Goal: Find specific page/section: Find specific page/section

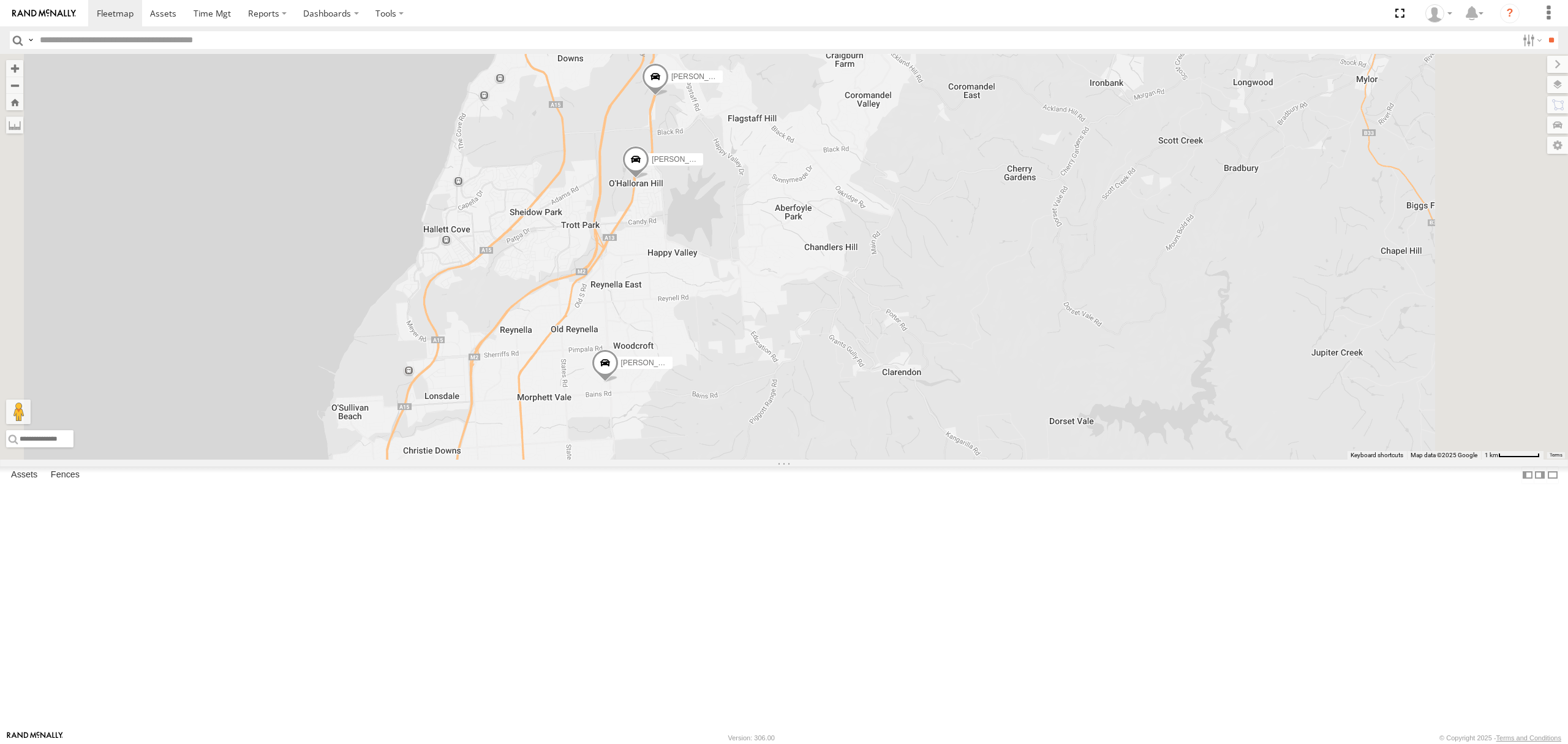
drag, startPoint x: 672, startPoint y: 363, endPoint x: 674, endPoint y: 390, distance: 27.1
click at [672, 388] on div "[PERSON_NAME] [PERSON_NAME] [PERSON_NAME] [PERSON_NAME] [PERSON_NAME] SB25LM - …" at bounding box center [784, 257] width 1568 height 405
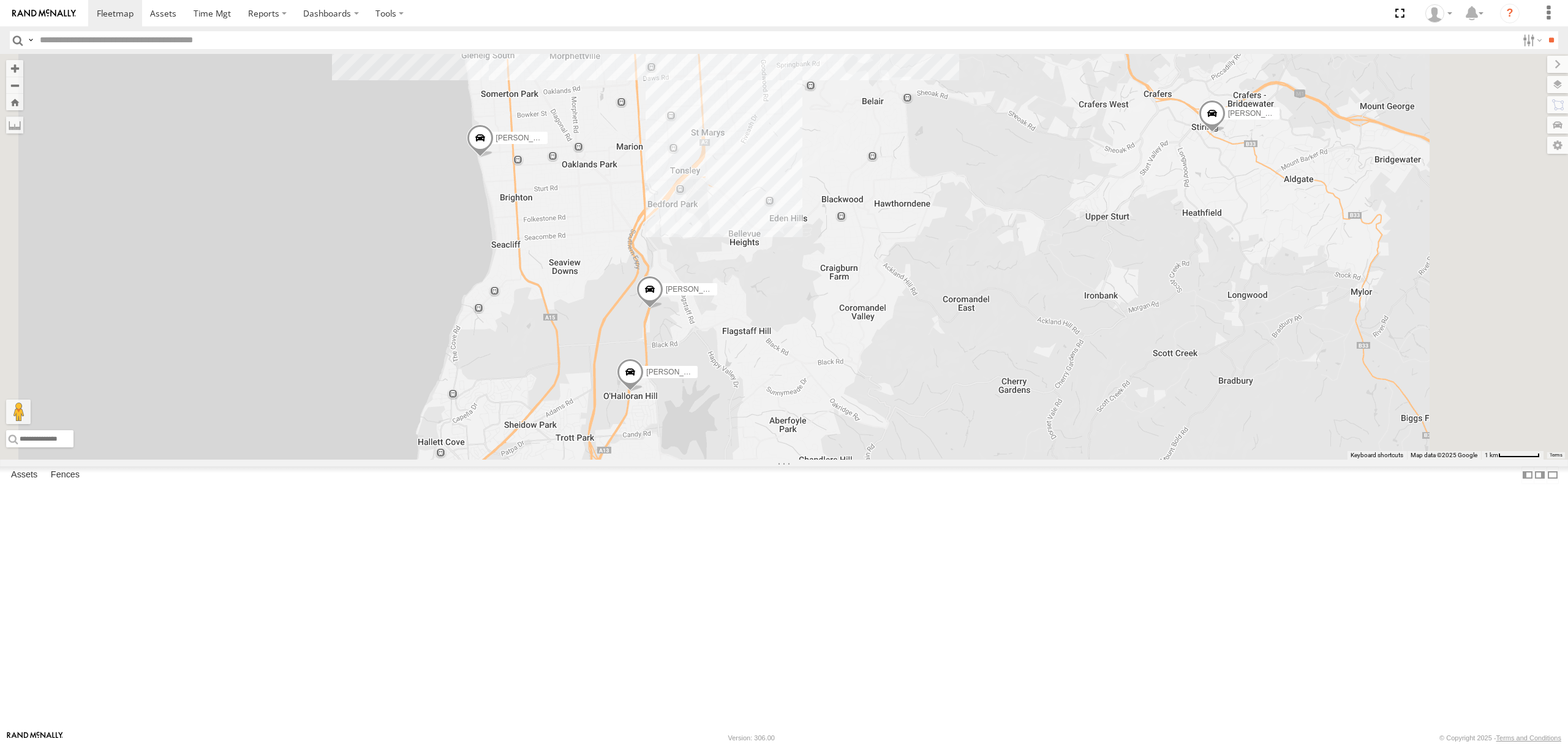
drag, startPoint x: 746, startPoint y: 356, endPoint x: 735, endPoint y: 445, distance: 89.7
click at [736, 446] on div "[PERSON_NAME] [PERSON_NAME] [PERSON_NAME] [PERSON_NAME] [PERSON_NAME] SB25LM - …" at bounding box center [784, 257] width 1568 height 405
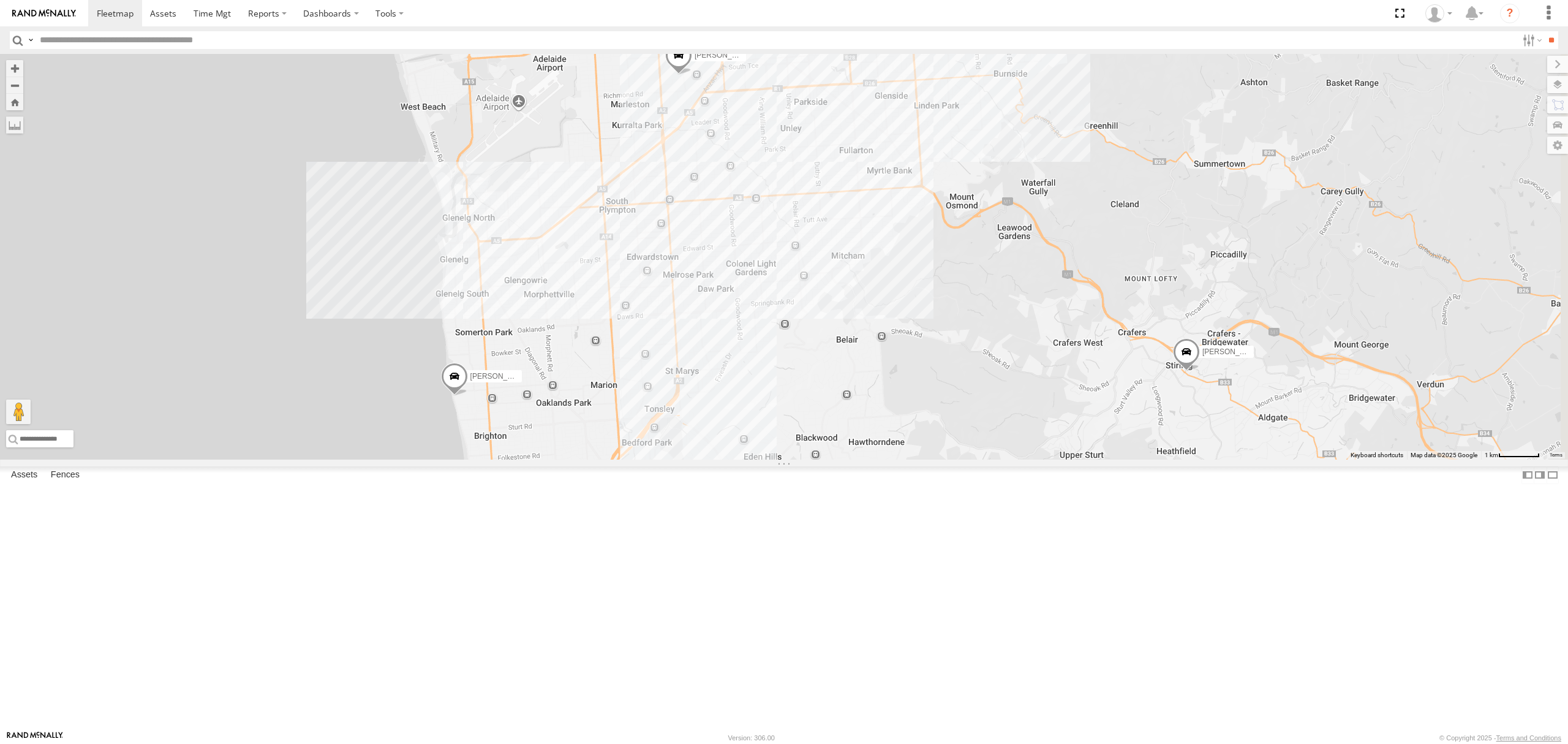
click at [746, 424] on div "[PERSON_NAME] [PERSON_NAME] [PERSON_NAME] [PERSON_NAME] [PERSON_NAME] SB25LM - …" at bounding box center [784, 257] width 1568 height 405
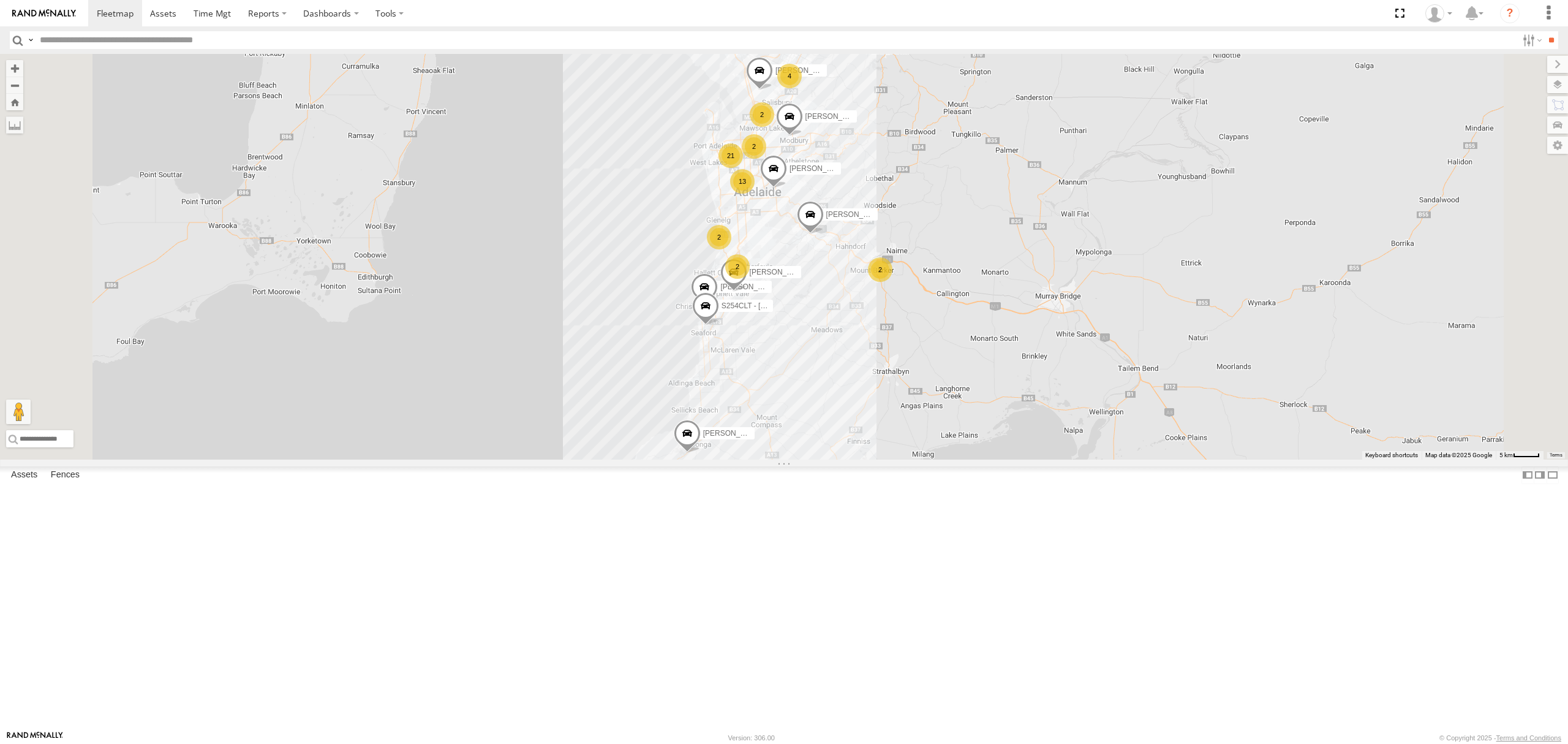
click at [0, 0] on div "S254CLT - [PERSON_NAME] All Assets" at bounding box center [0, 0] width 0 height 0
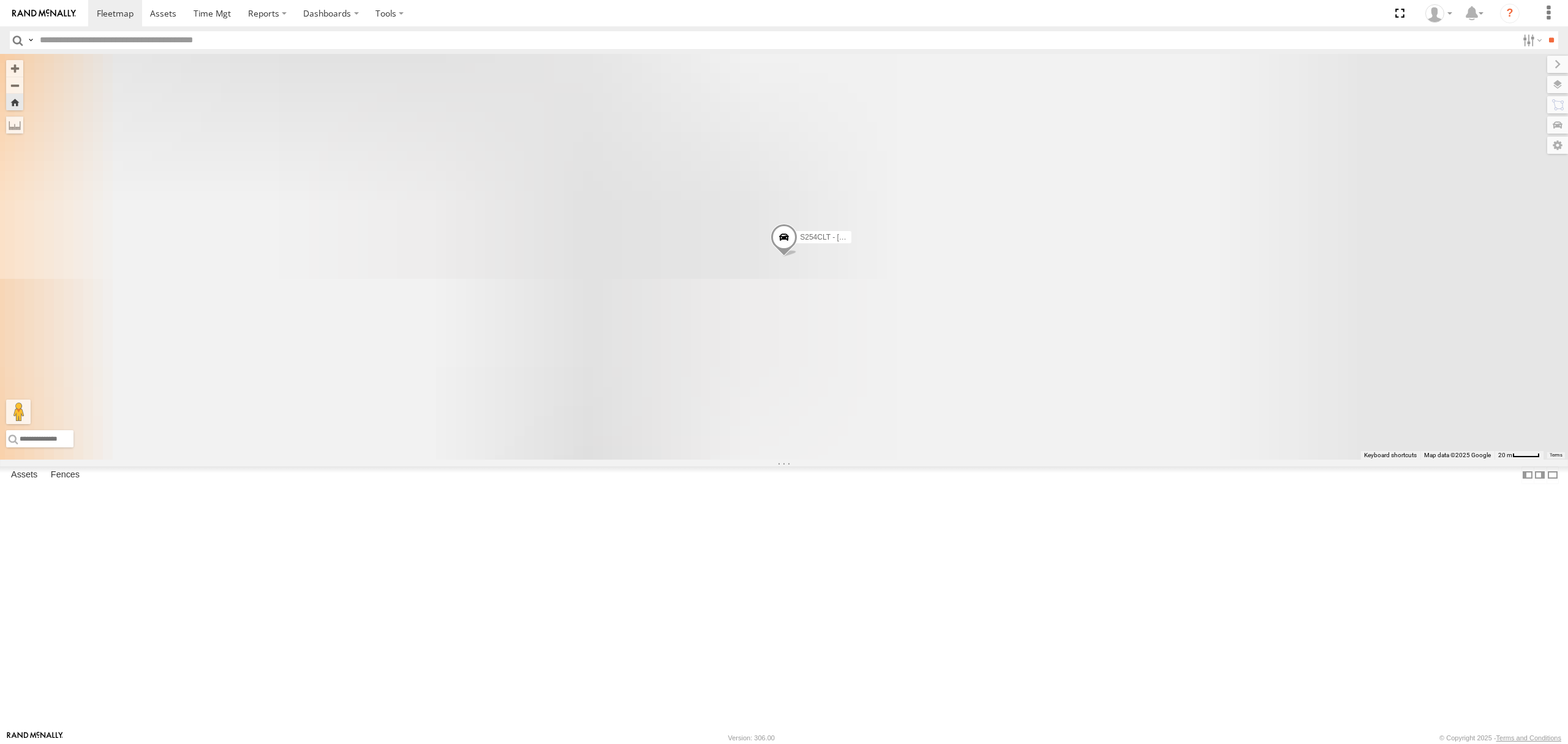
click at [0, 0] on div "S678CGD - Fridge It Sprinter All Assets" at bounding box center [0, 0] width 0 height 0
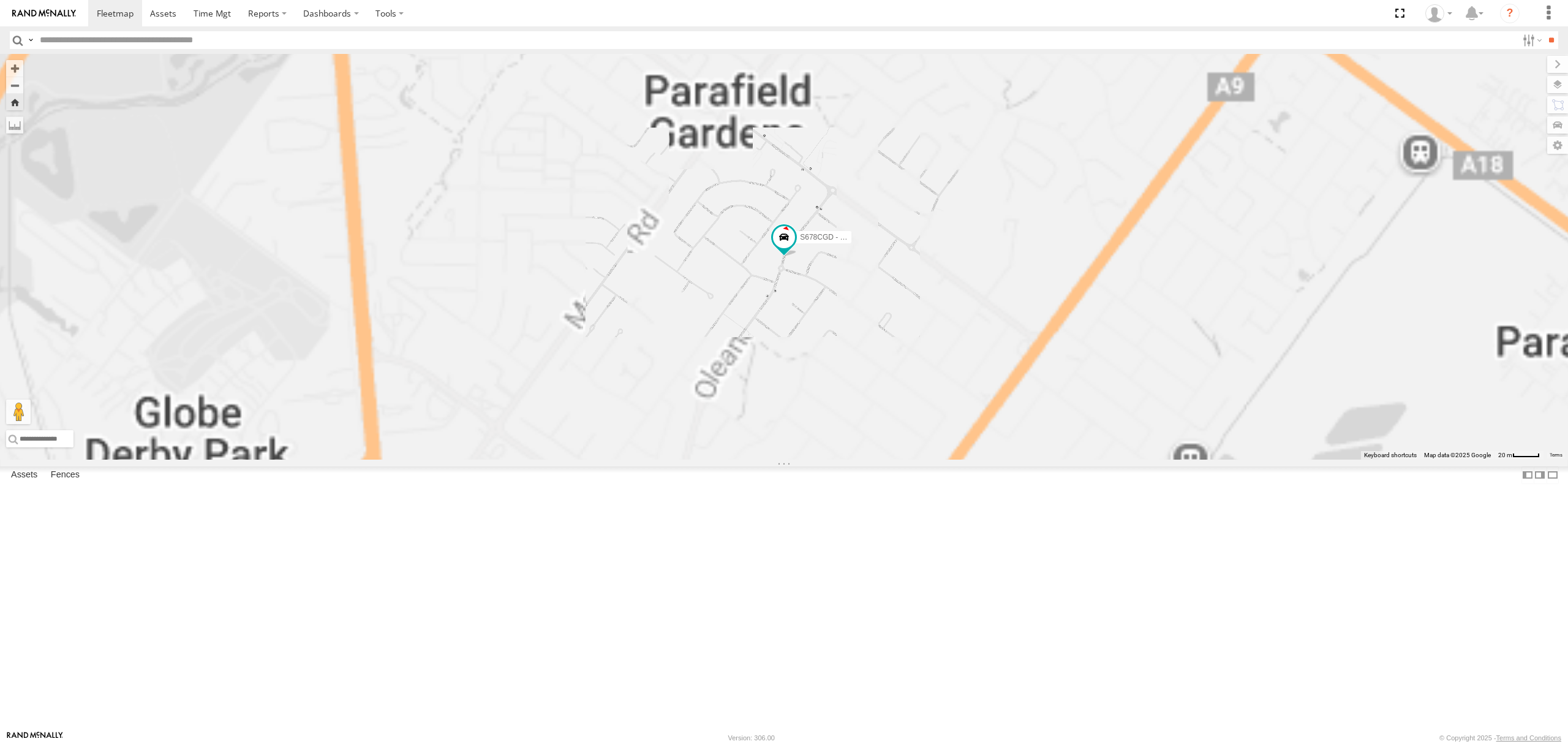
click at [0, 0] on div "SB25LM - (6P HINO) R6" at bounding box center [0, 0] width 0 height 0
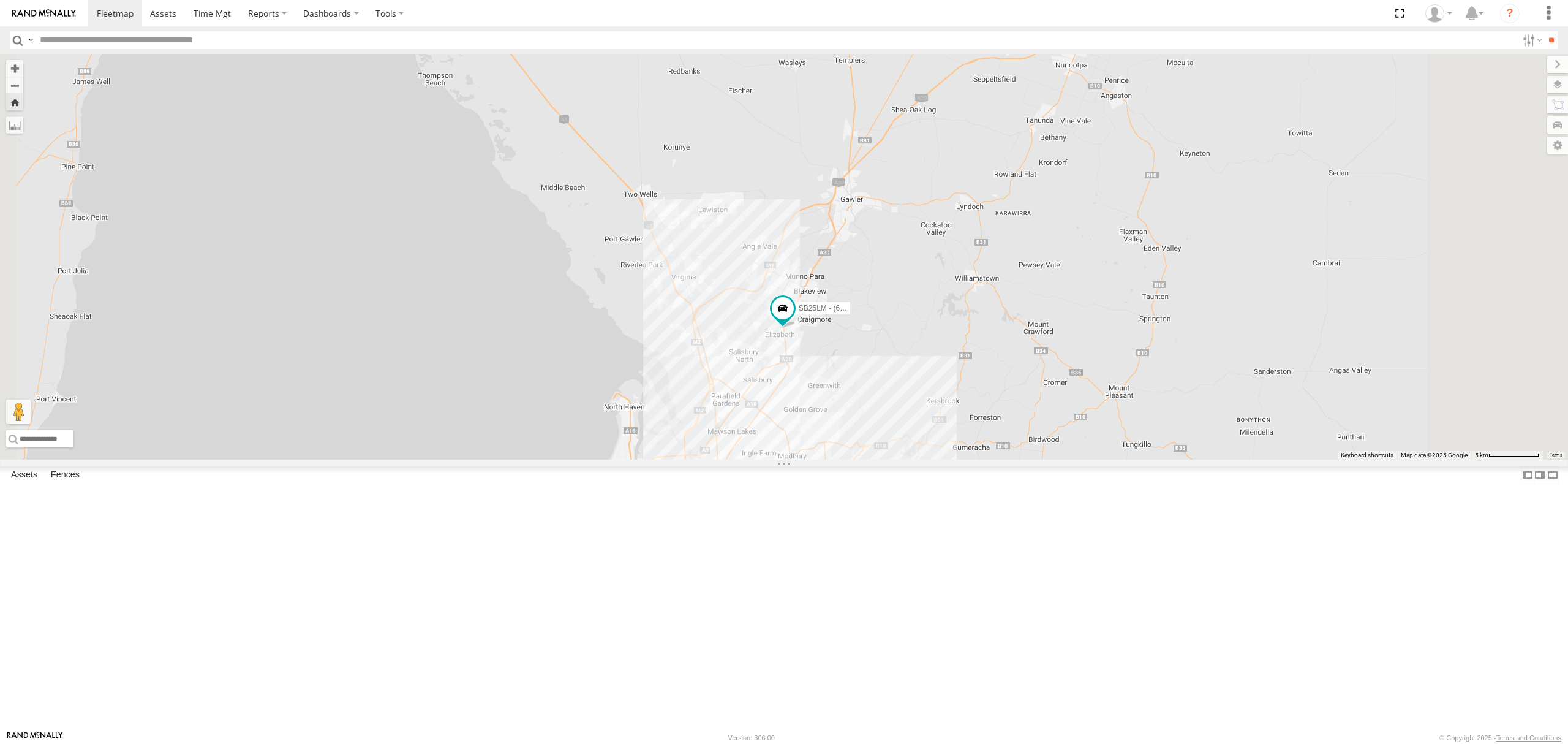
click at [0, 0] on div "All Assets" at bounding box center [0, 0] width 0 height 0
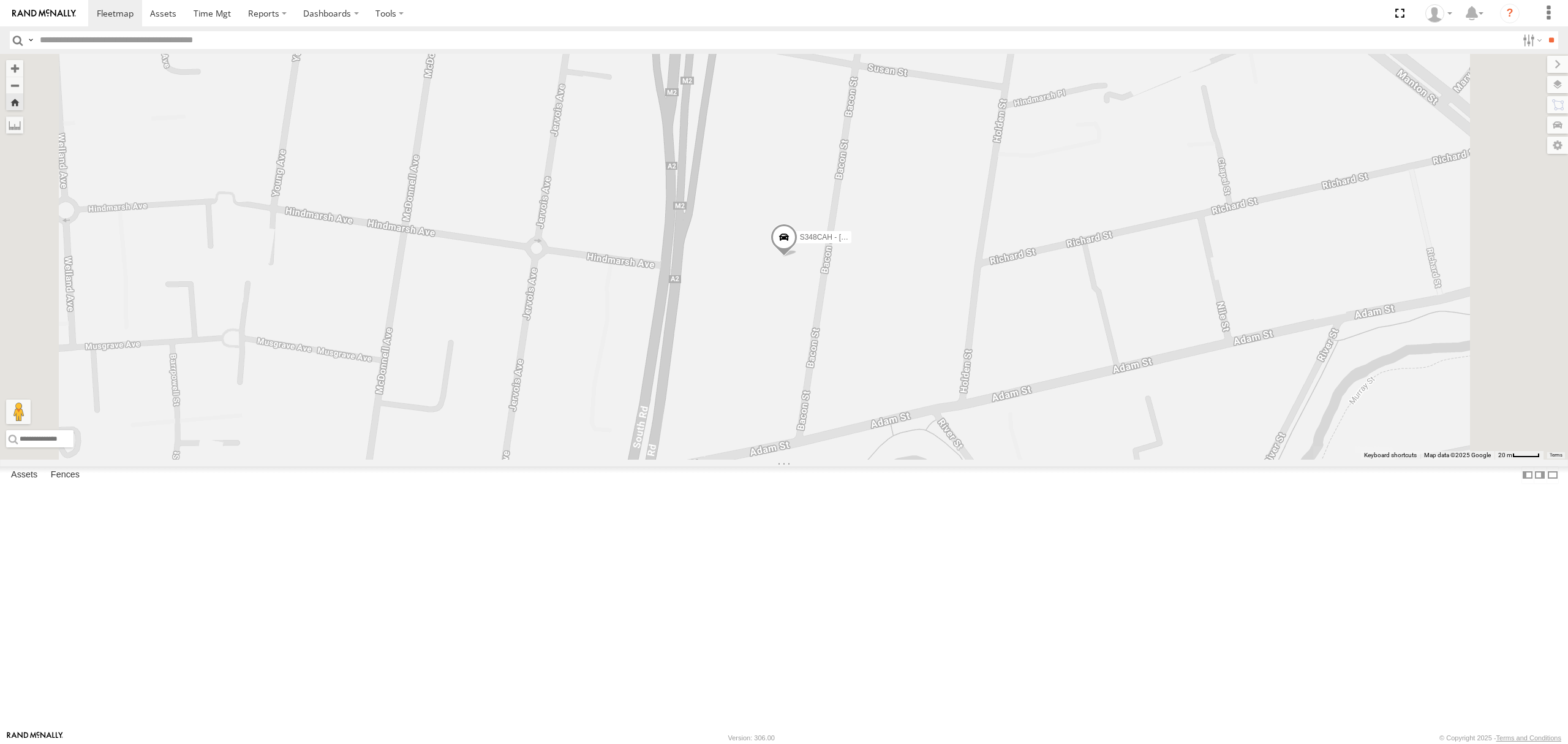
click at [0, 0] on div "SB26LM - (3P HINO) R7 All Assets" at bounding box center [0, 0] width 0 height 0
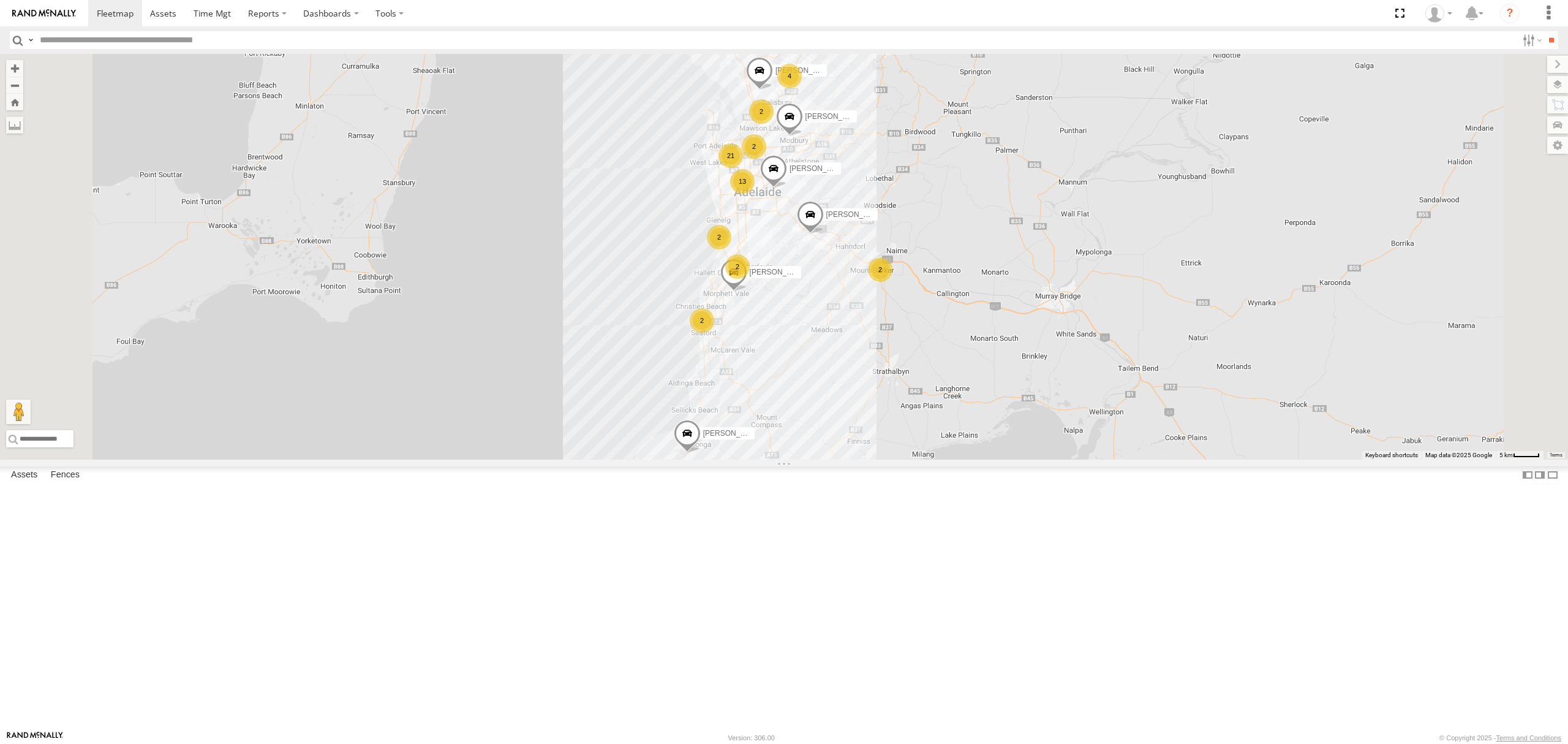
click at [0, 0] on div "SB26LM - (3P HINO) R7 All Assets" at bounding box center [0, 0] width 0 height 0
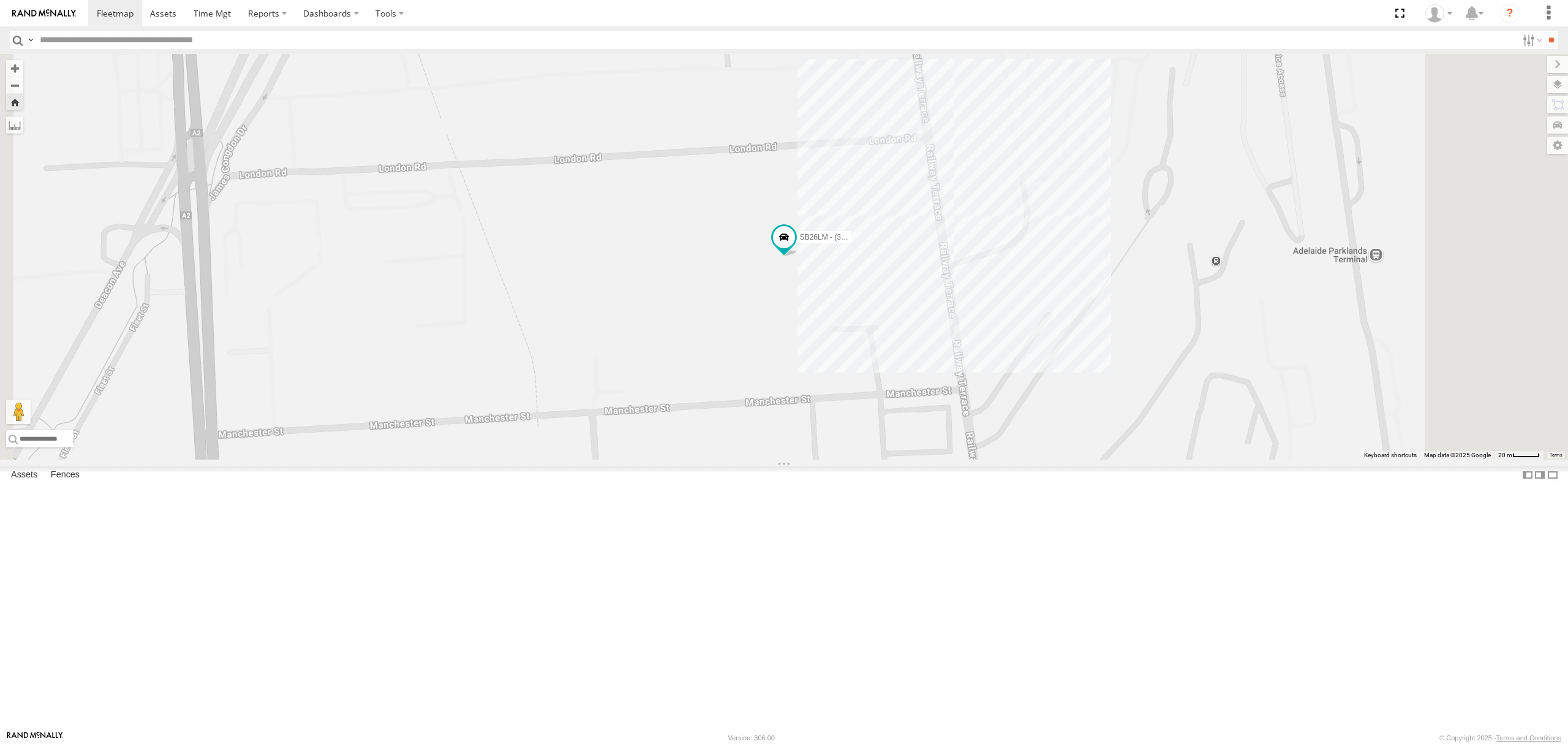
click at [0, 0] on div "S678CGD - Fridge It Sprinter All Assets" at bounding box center [0, 0] width 0 height 0
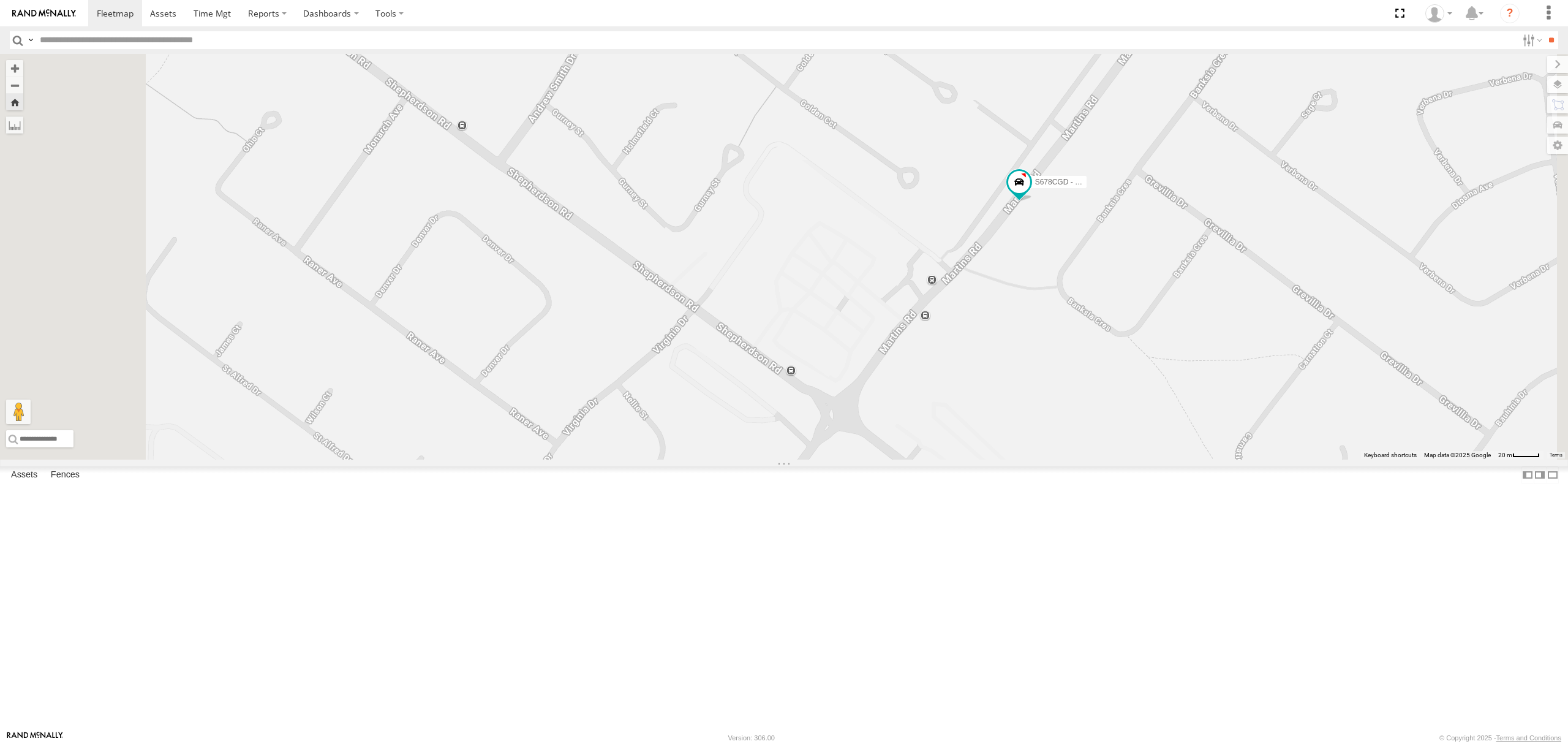
click at [0, 0] on div "10.6" at bounding box center [0, 0] width 0 height 0
click at [0, 0] on div "SB25LM - (6P HINO) R6 All Assets [PERSON_NAME] Way [PERSON_NAME] -34.71562 138.…" at bounding box center [0, 0] width 0 height 0
drag, startPoint x: 100, startPoint y: 251, endPoint x: 106, endPoint y: 245, distance: 8.5
click at [0, 0] on div "6.9" at bounding box center [0, 0] width 0 height 0
click at [0, 0] on div "All Assets" at bounding box center [0, 0] width 0 height 0
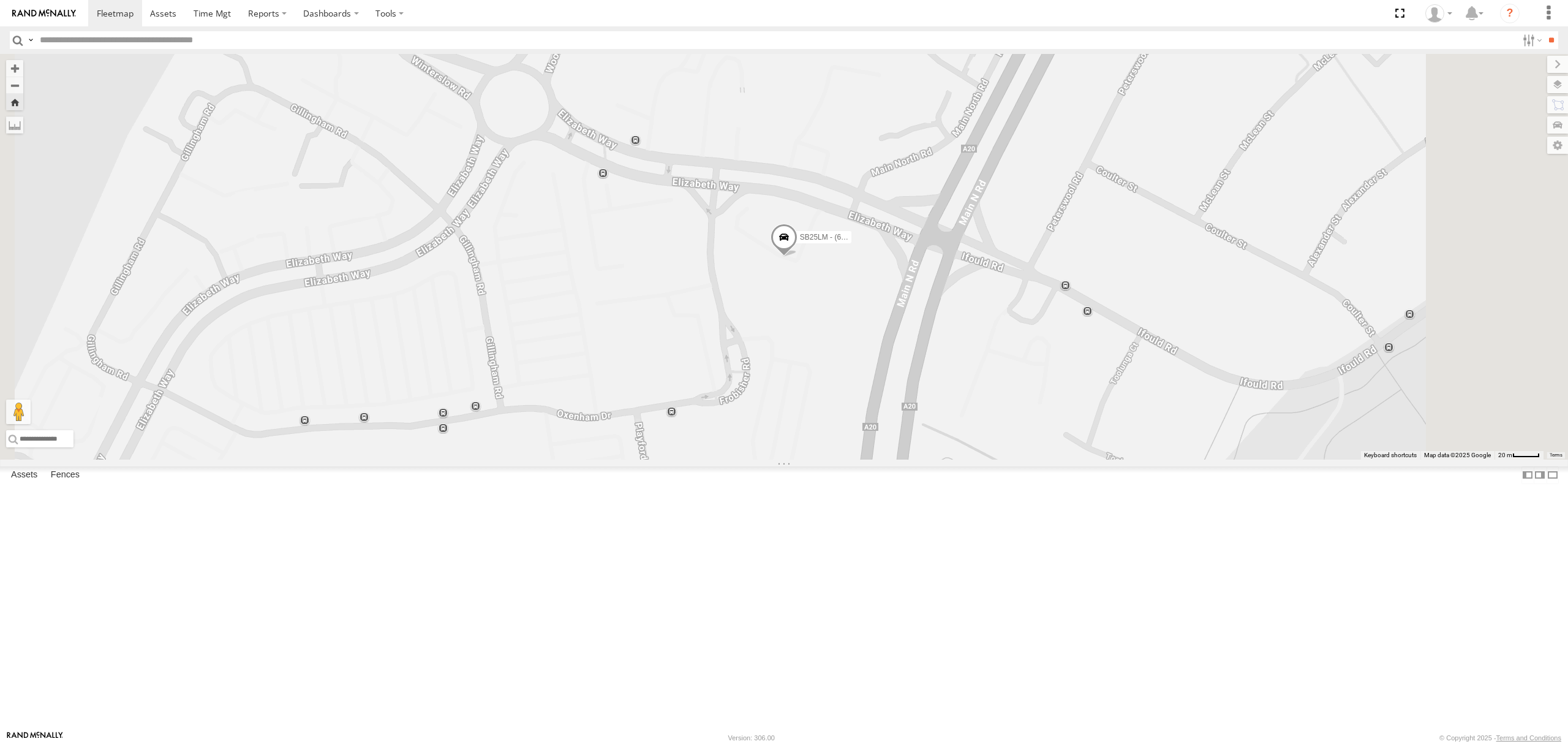
click at [0, 0] on div "11.2" at bounding box center [0, 0] width 0 height 0
click at [0, 0] on div "All Assets" at bounding box center [0, 0] width 0 height 0
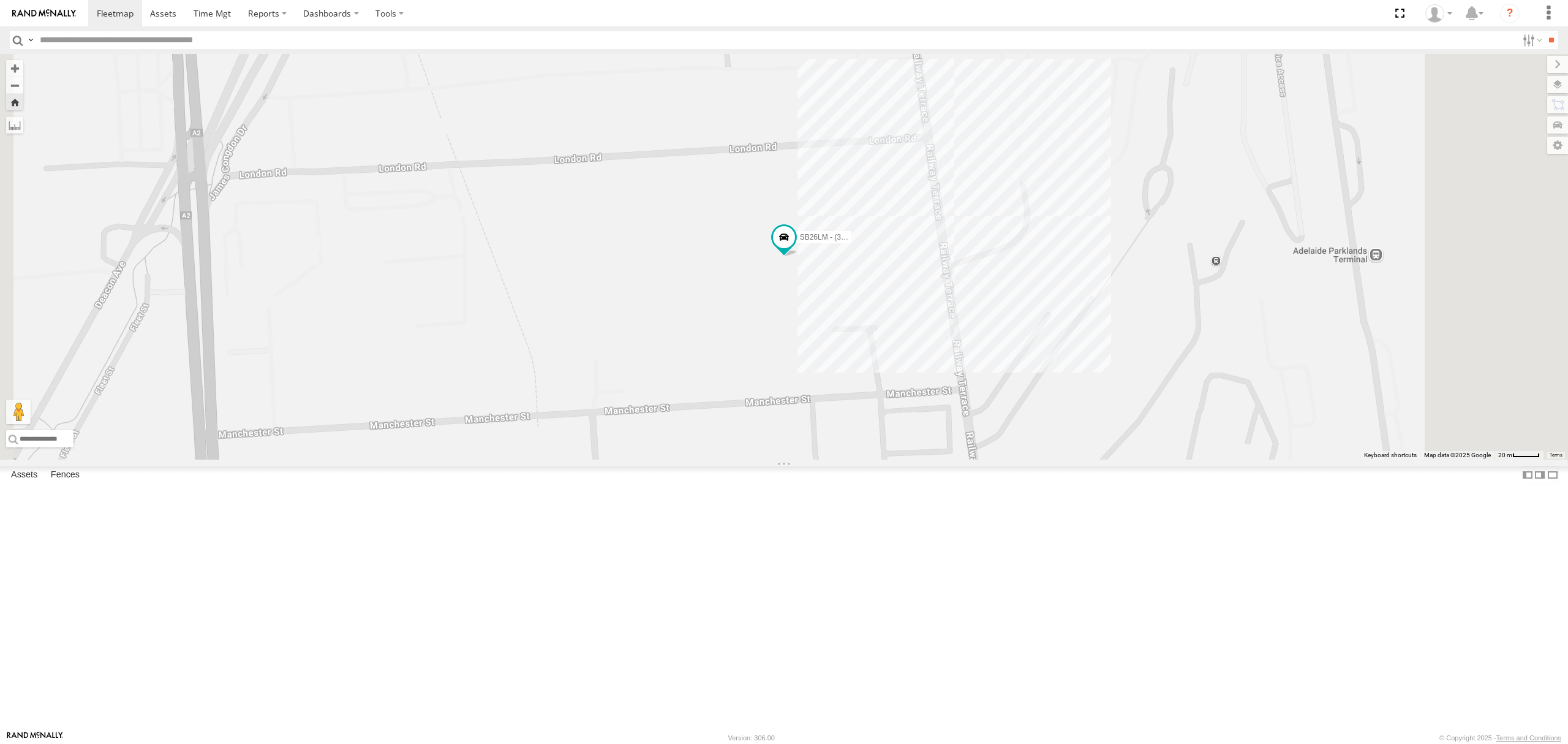
click at [0, 0] on div "S678CGD - Fridge It Sprinter" at bounding box center [0, 0] width 0 height 0
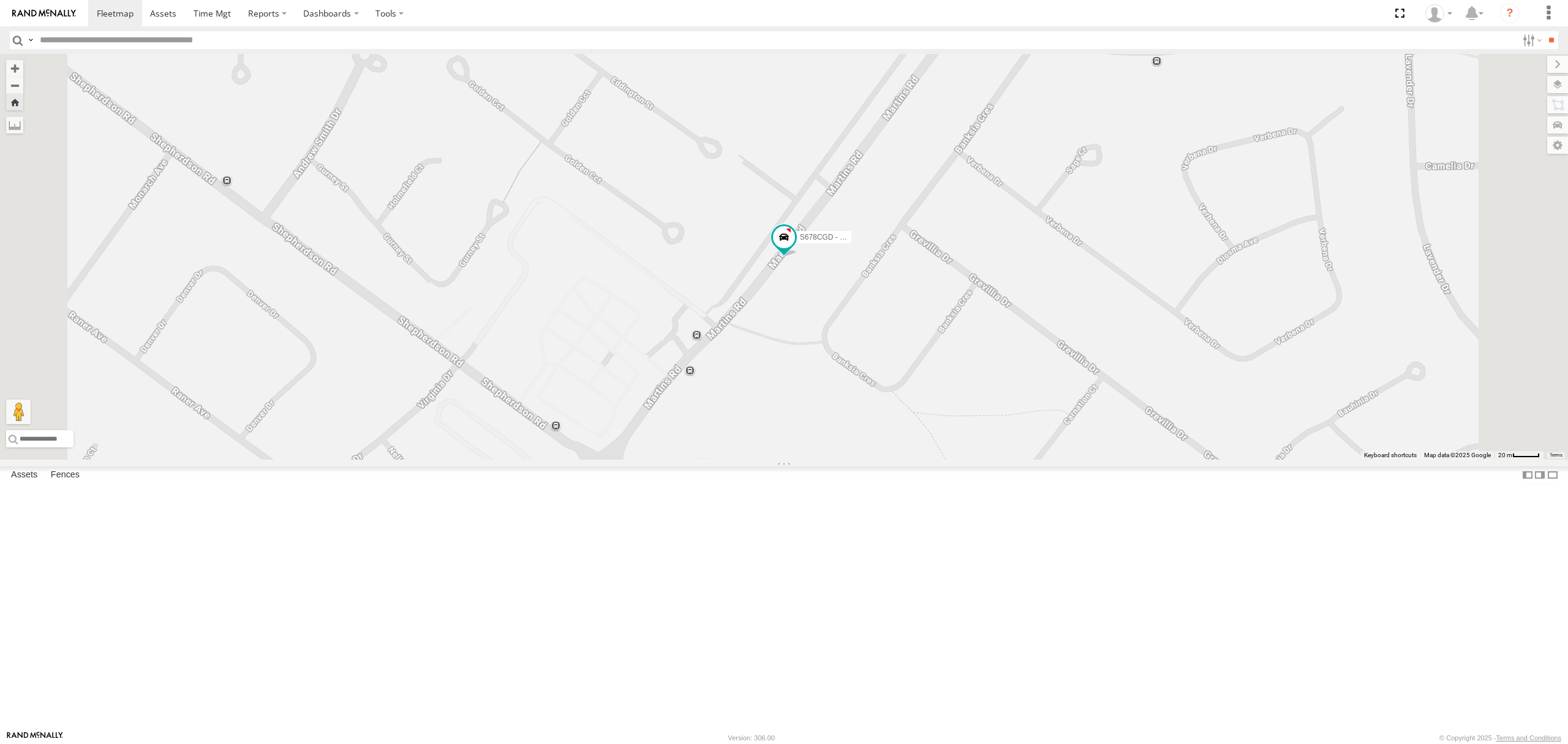
scroll to position [81, 0]
click at [0, 0] on div "All Assets" at bounding box center [0, 0] width 0 height 0
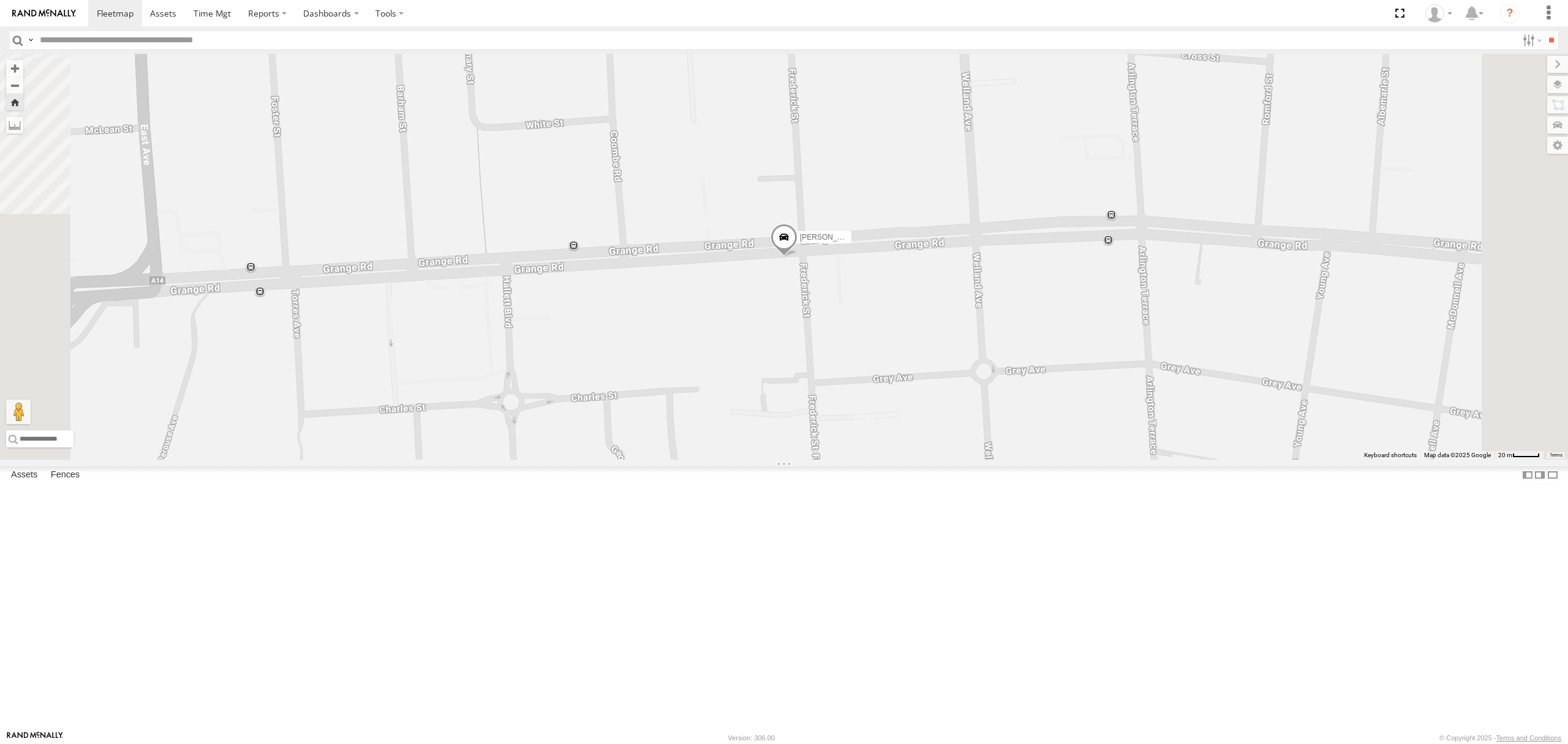
scroll to position [0, 0]
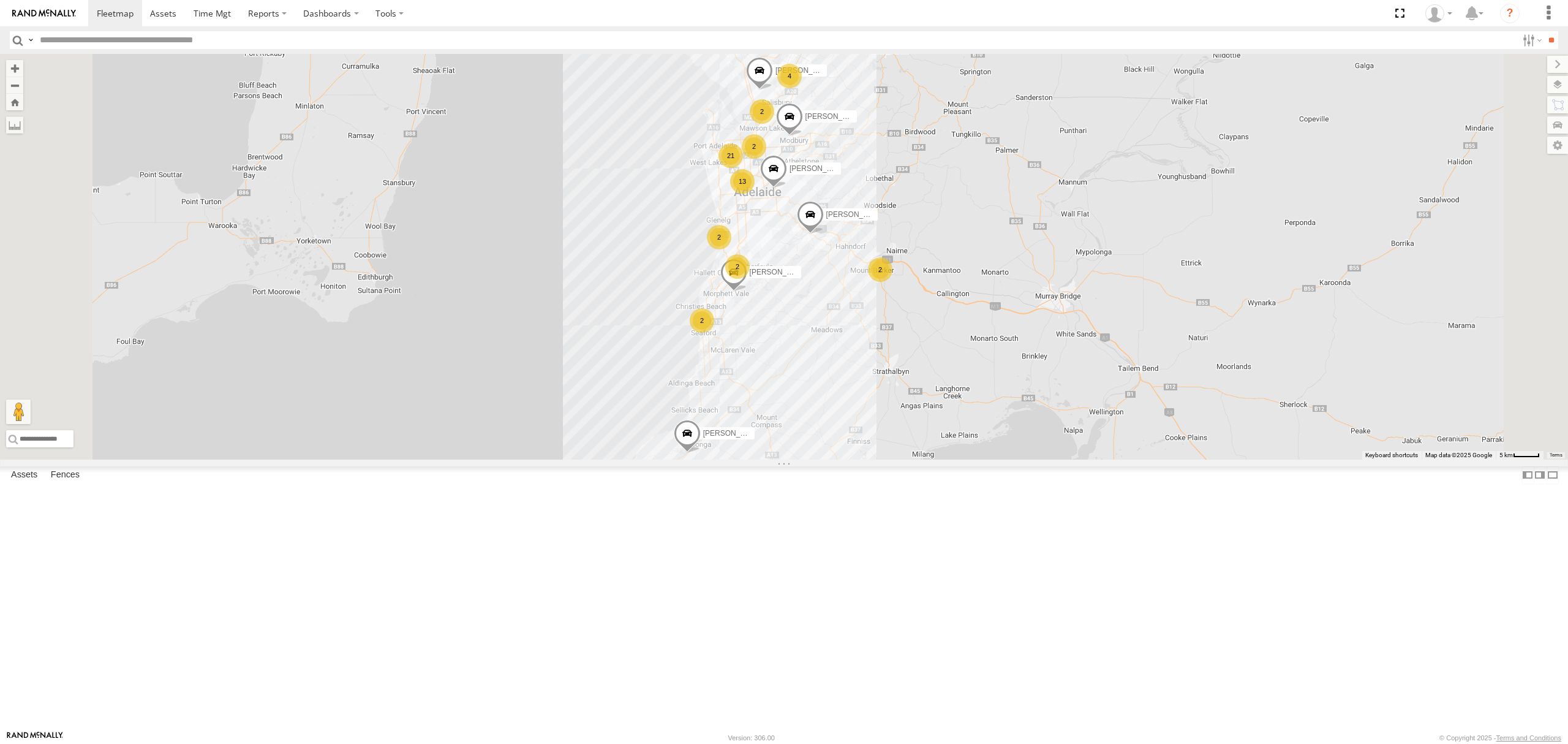
click at [0, 0] on div "S678CGD - Fridge It Sprinter All Assets" at bounding box center [0, 0] width 0 height 0
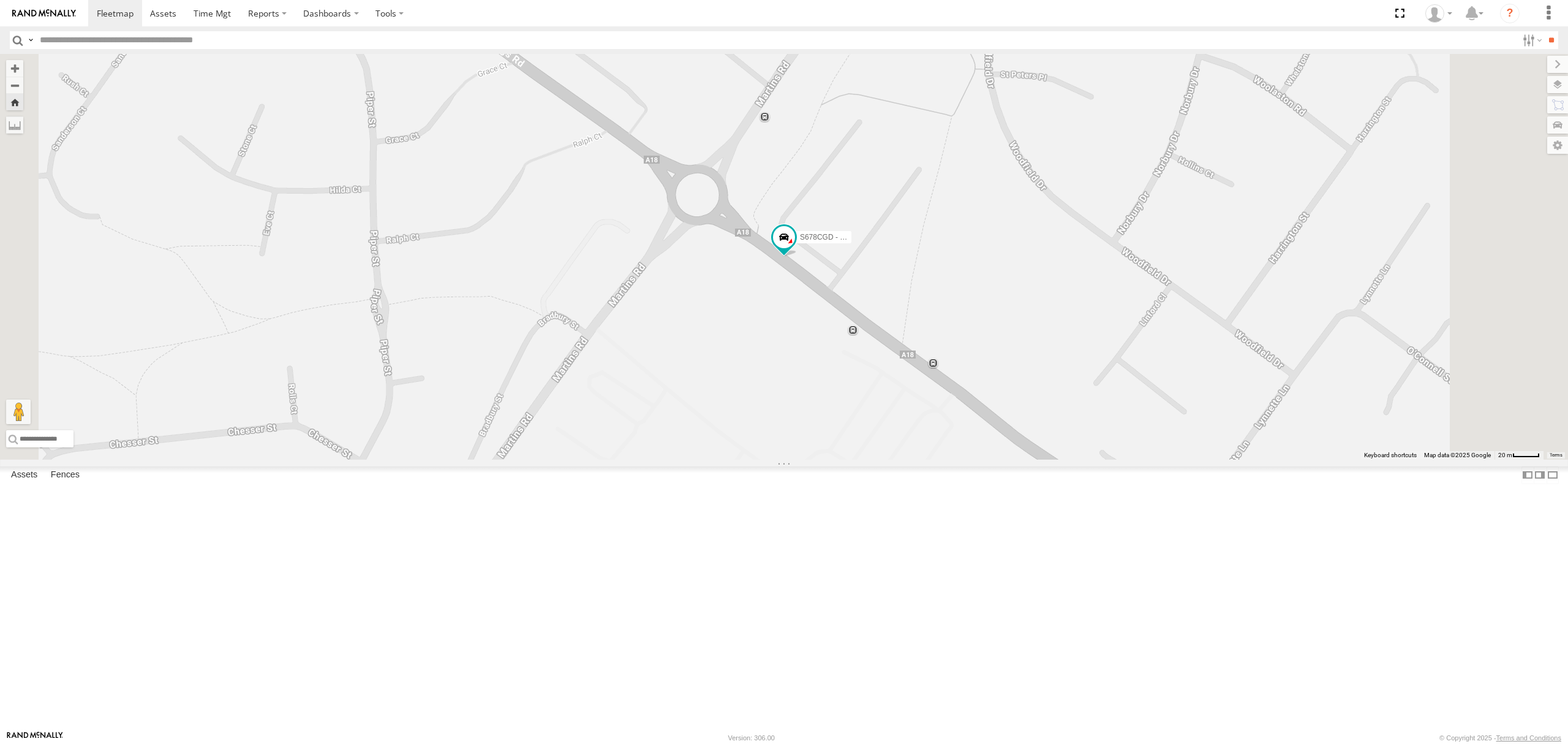
click at [0, 0] on div "All Assets" at bounding box center [0, 0] width 0 height 0
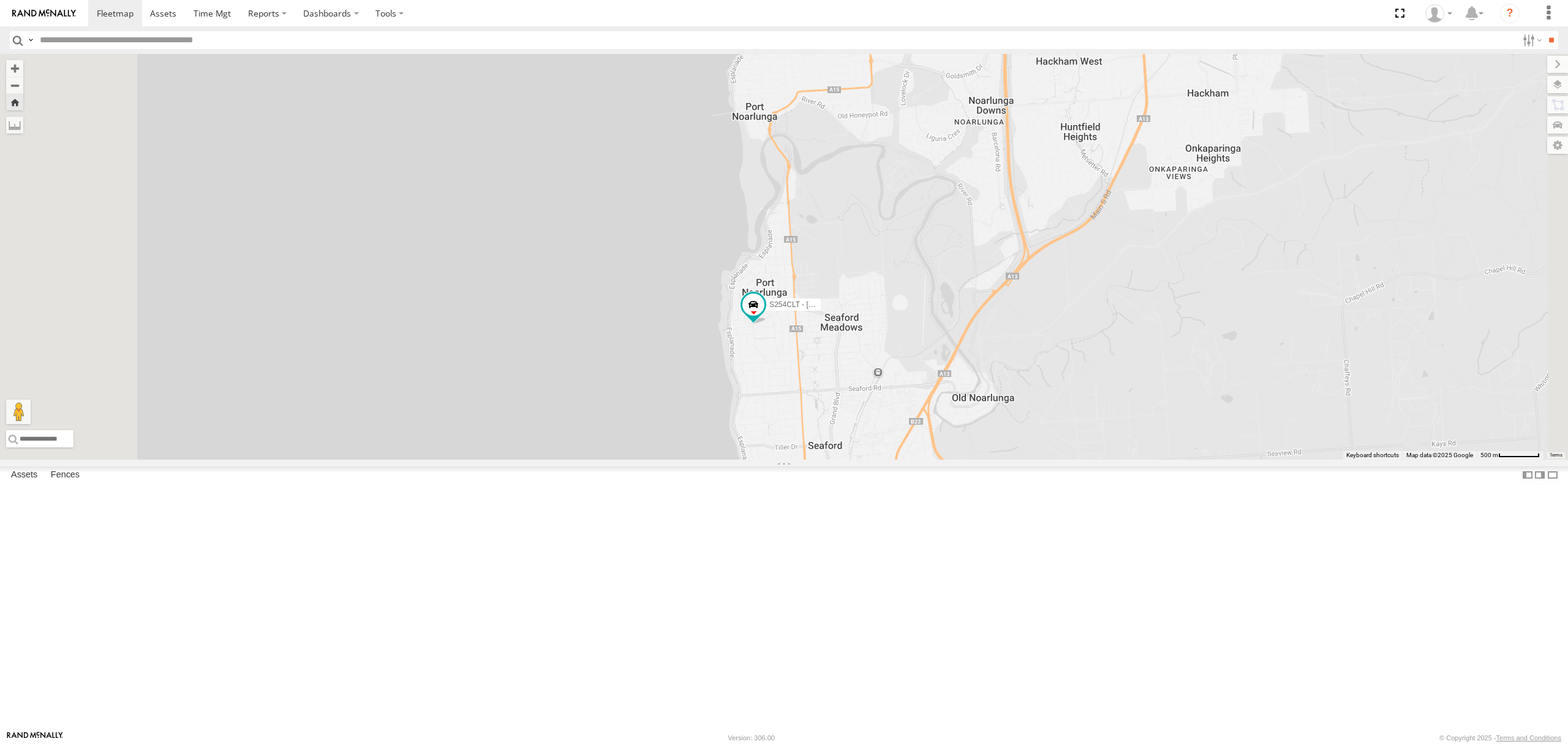
click at [0, 0] on div "S254CLT - [PERSON_NAME] All Assets [GEOGRAPHIC_DATA] -35.17257 138.46896 Video …" at bounding box center [0, 0] width 0 height 0
click at [0, 0] on div "S254CLT - [PERSON_NAME]" at bounding box center [0, 0] width 0 height 0
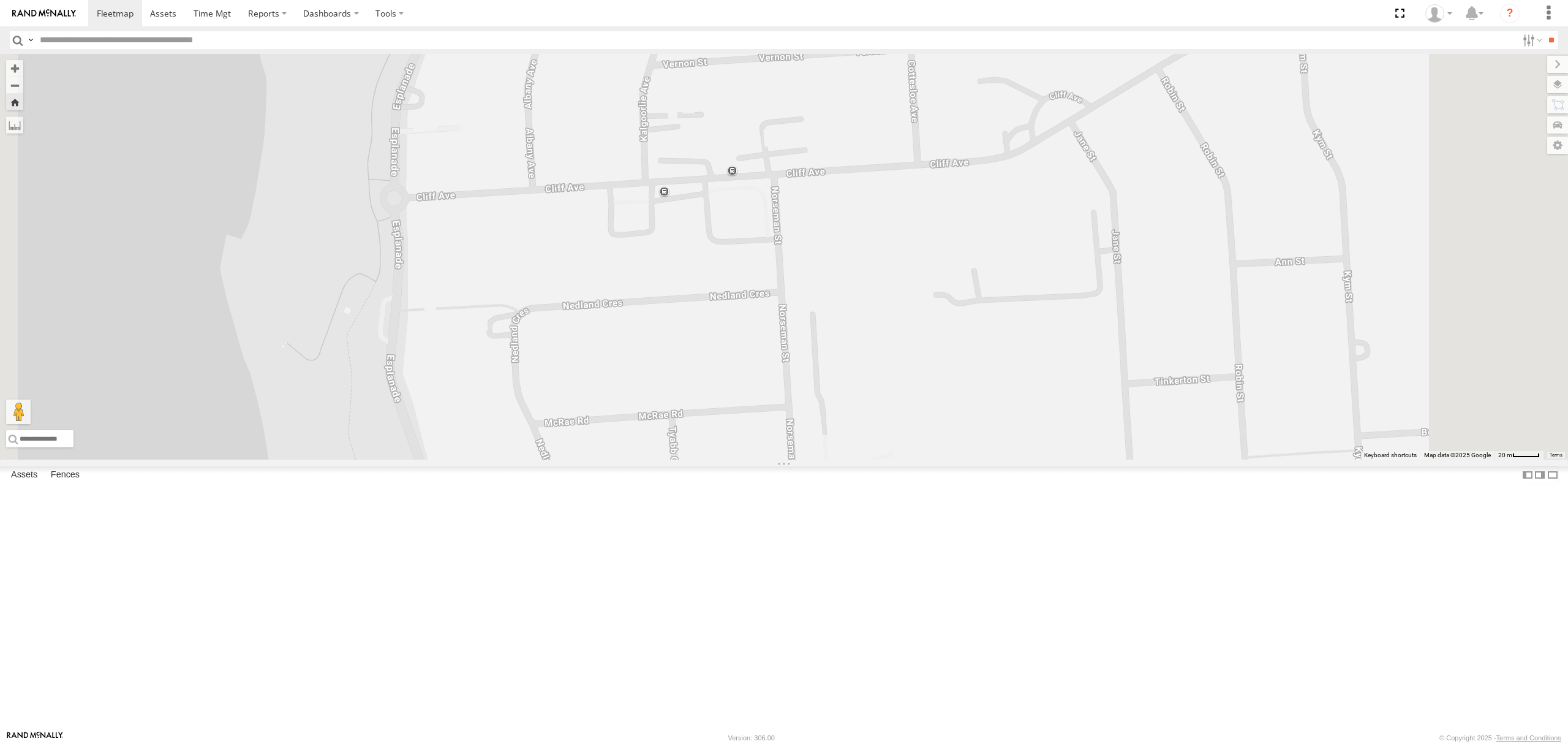
click at [0, 0] on div "SB26LM - (3P HINO) R7 All Assets" at bounding box center [0, 0] width 0 height 0
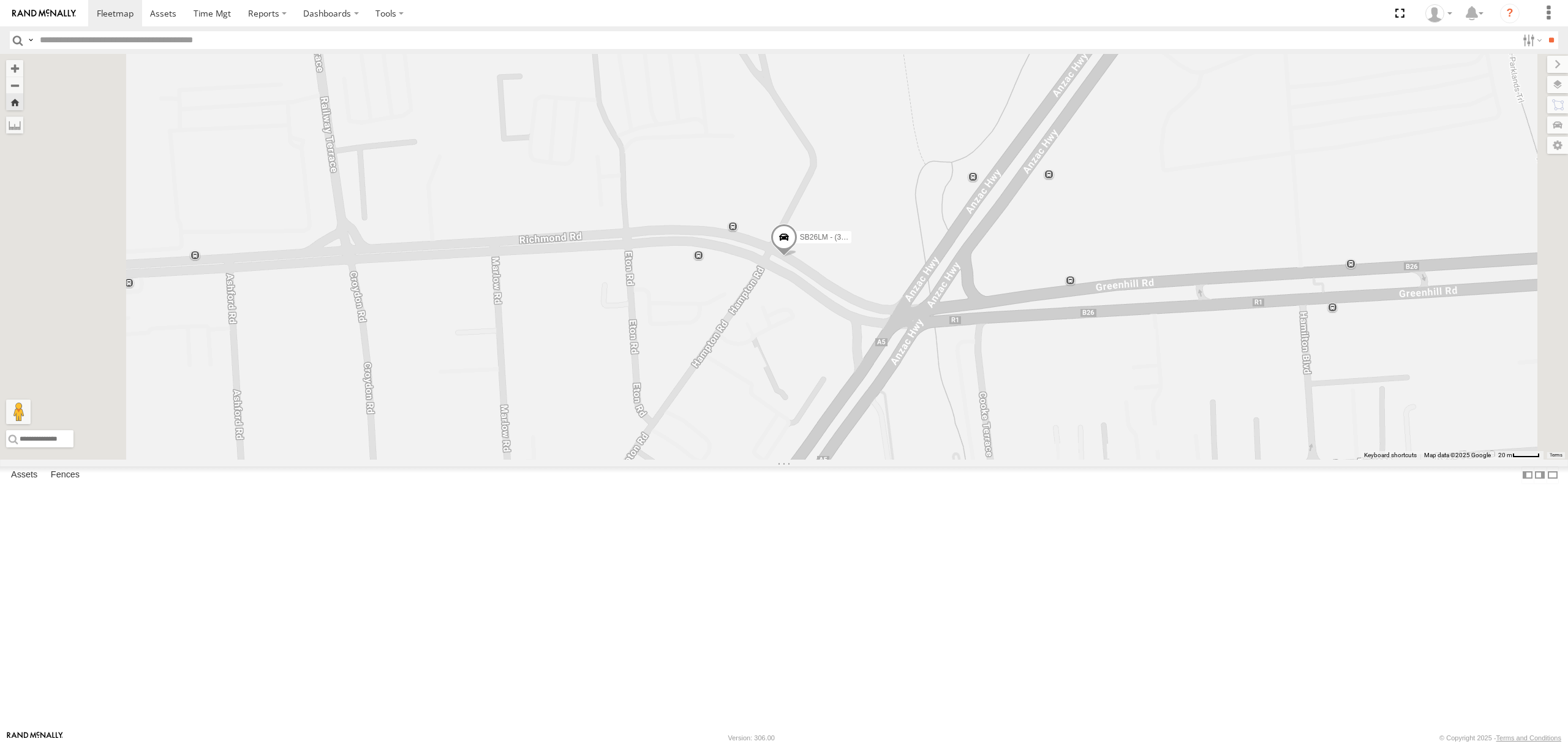
click at [0, 0] on div "S168CSD - Fridge It Spaceship" at bounding box center [0, 0] width 0 height 0
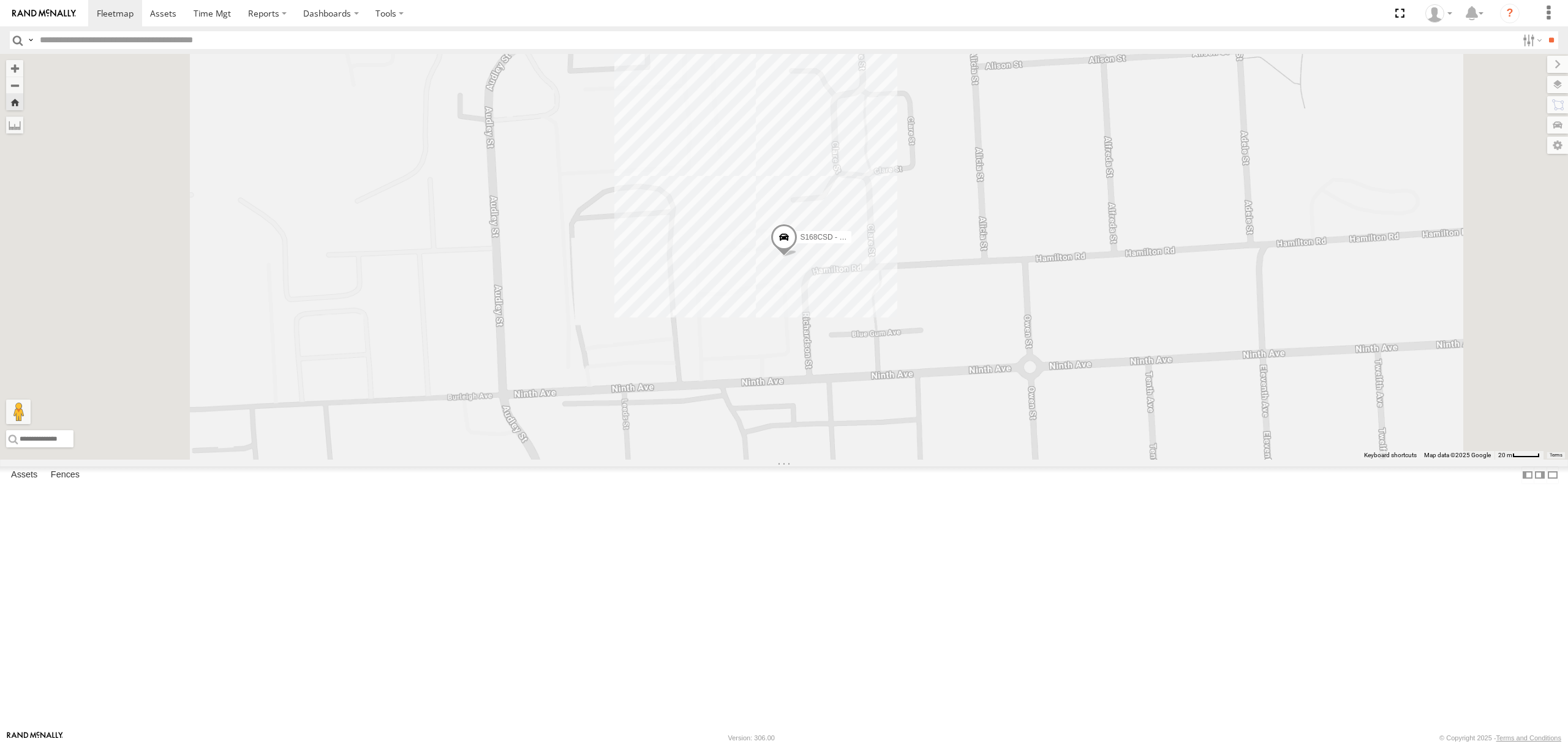
click at [0, 0] on div "All Assets" at bounding box center [0, 0] width 0 height 0
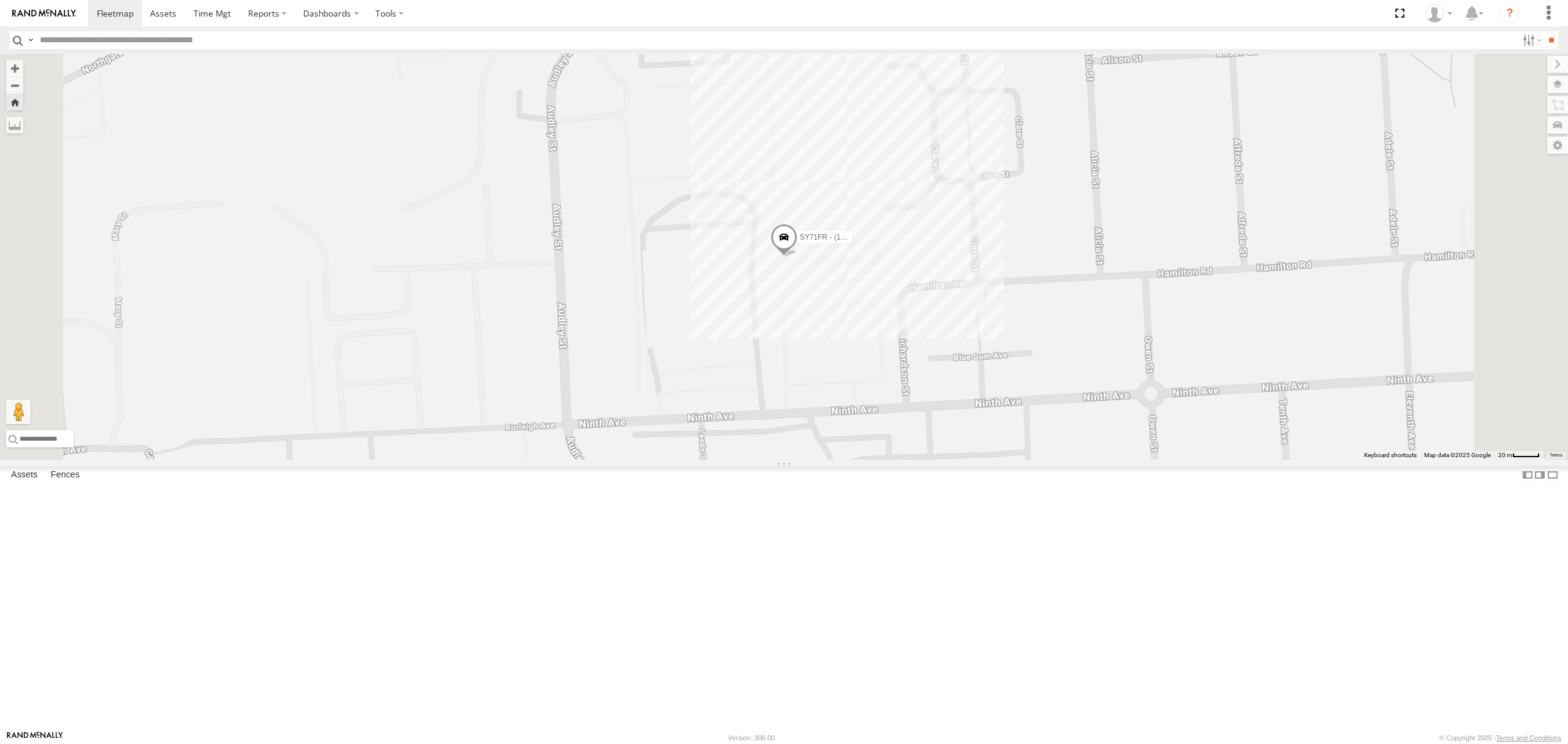
click at [0, 0] on div "SB25LM - (6P HINO) R6" at bounding box center [0, 0] width 0 height 0
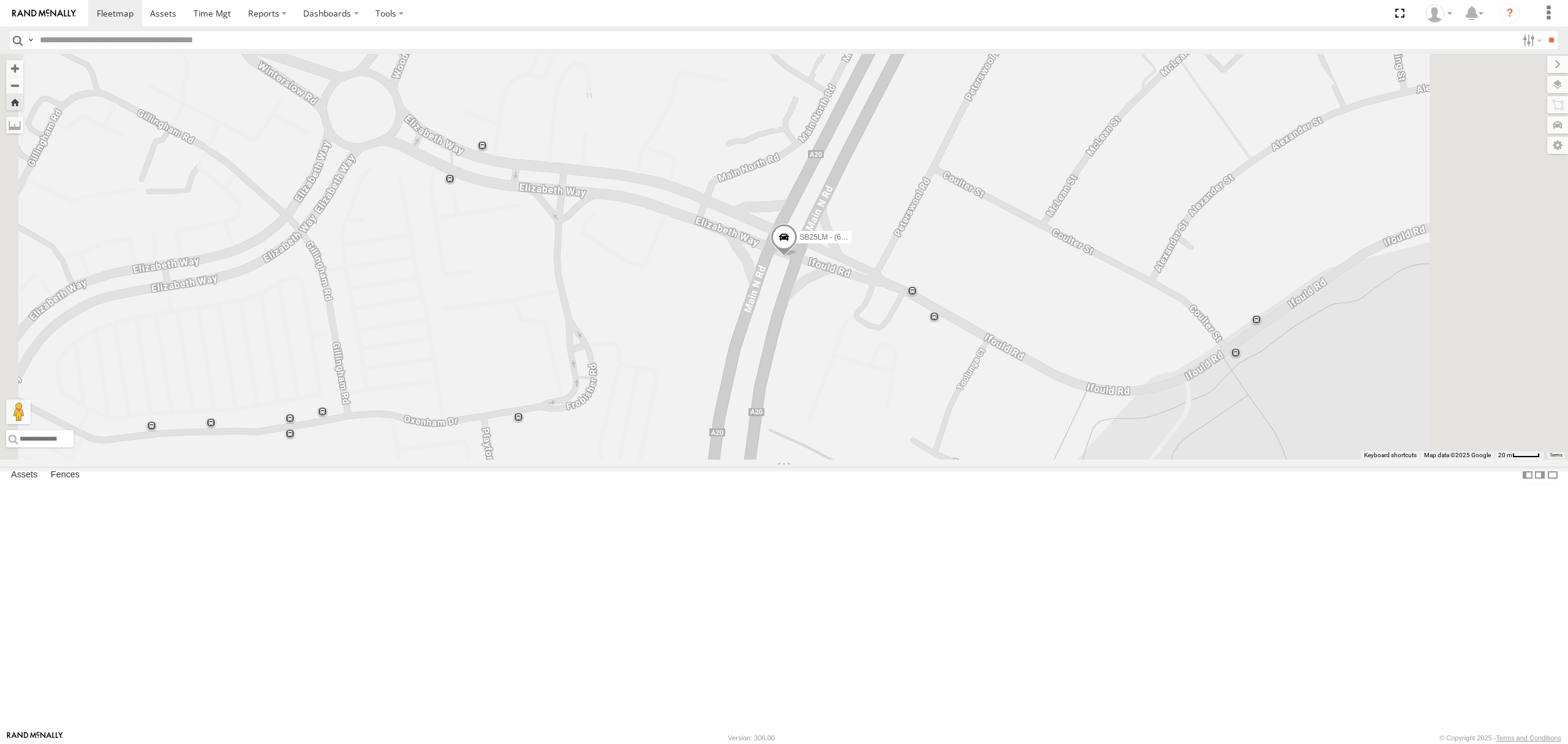
click at [0, 0] on div at bounding box center [0, 0] width 0 height 0
click at [0, 0] on div "All Assets" at bounding box center [0, 0] width 0 height 0
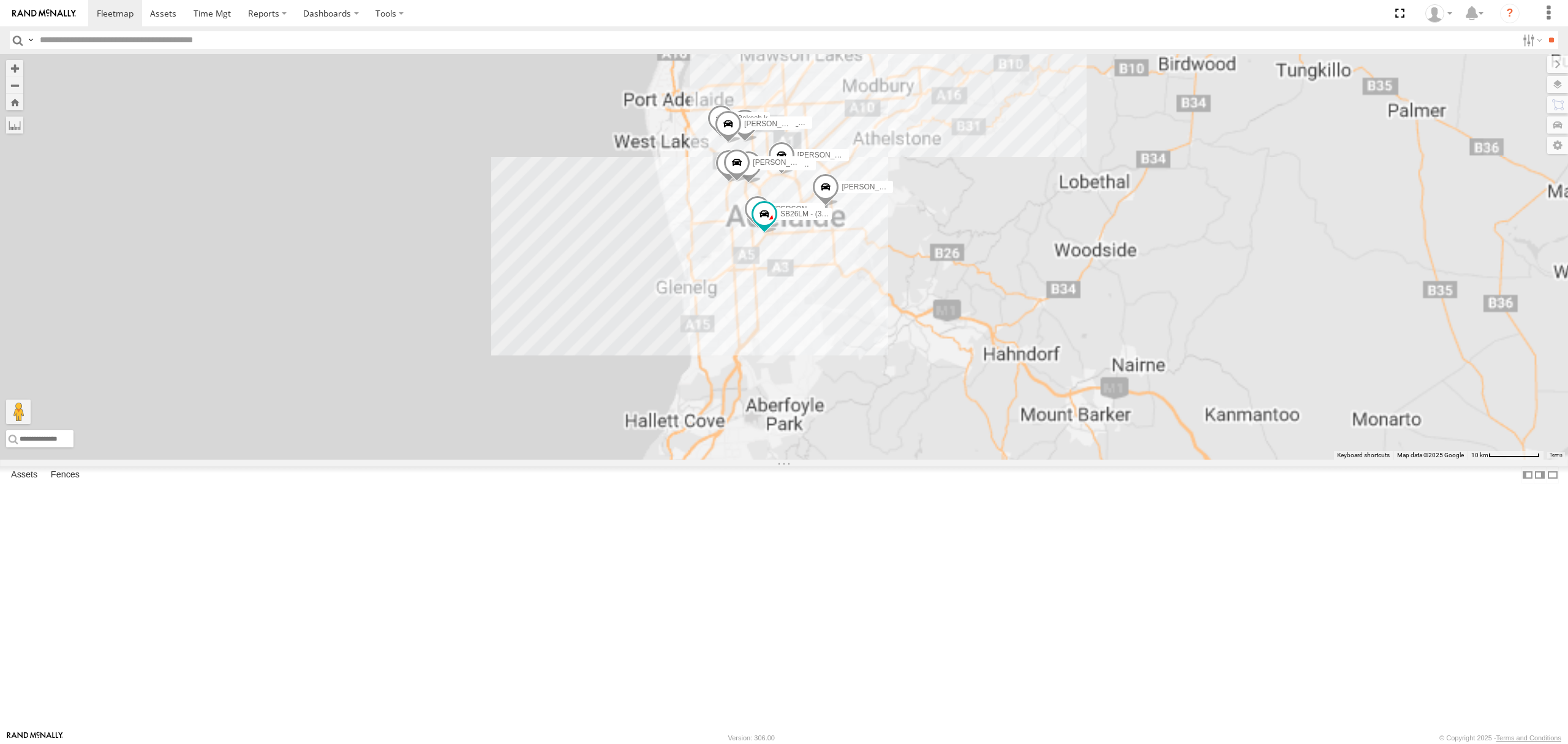
click at [0, 0] on div "S348CAH - [PERSON_NAME] All Assets" at bounding box center [0, 0] width 0 height 0
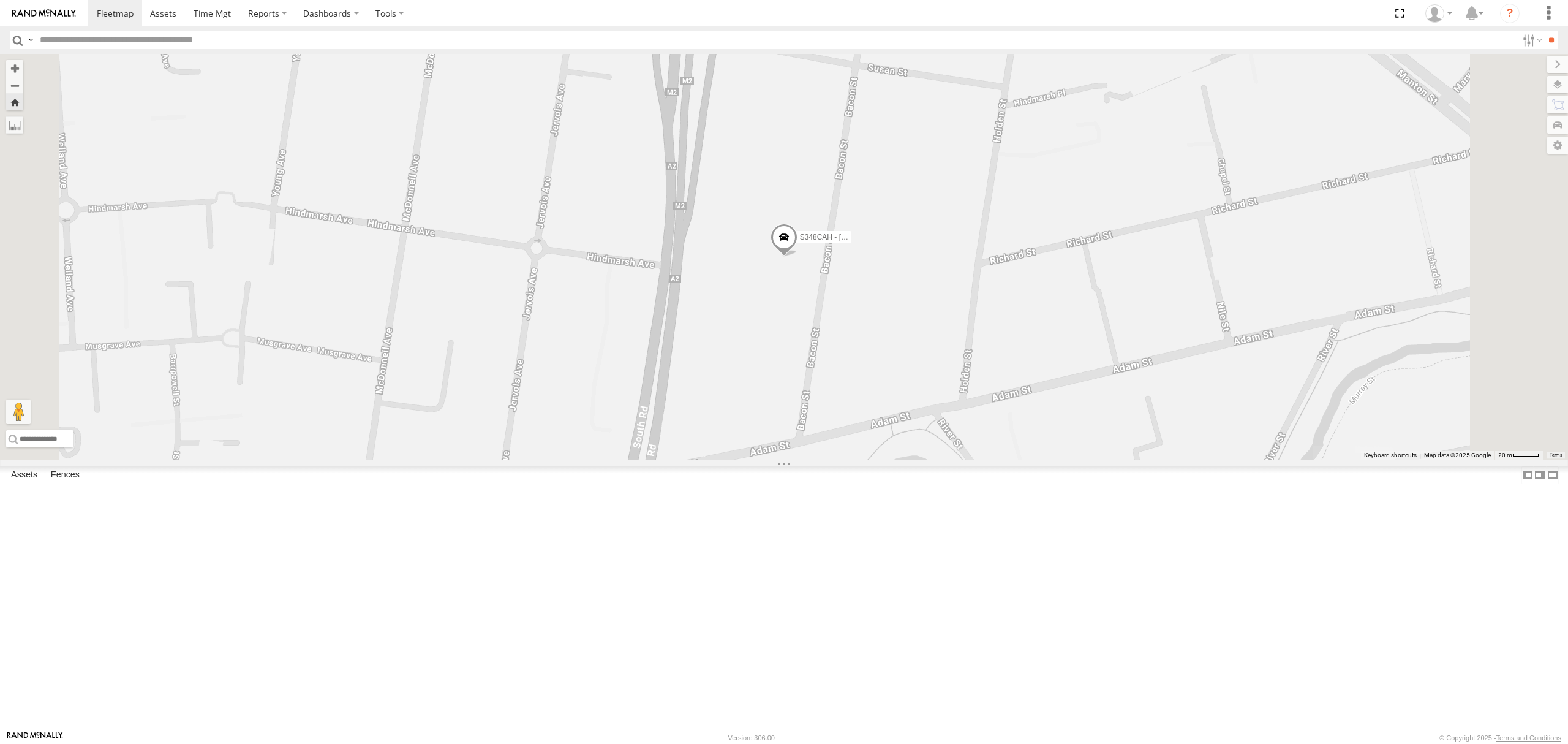
click at [0, 0] on div "All Assets" at bounding box center [0, 0] width 0 height 0
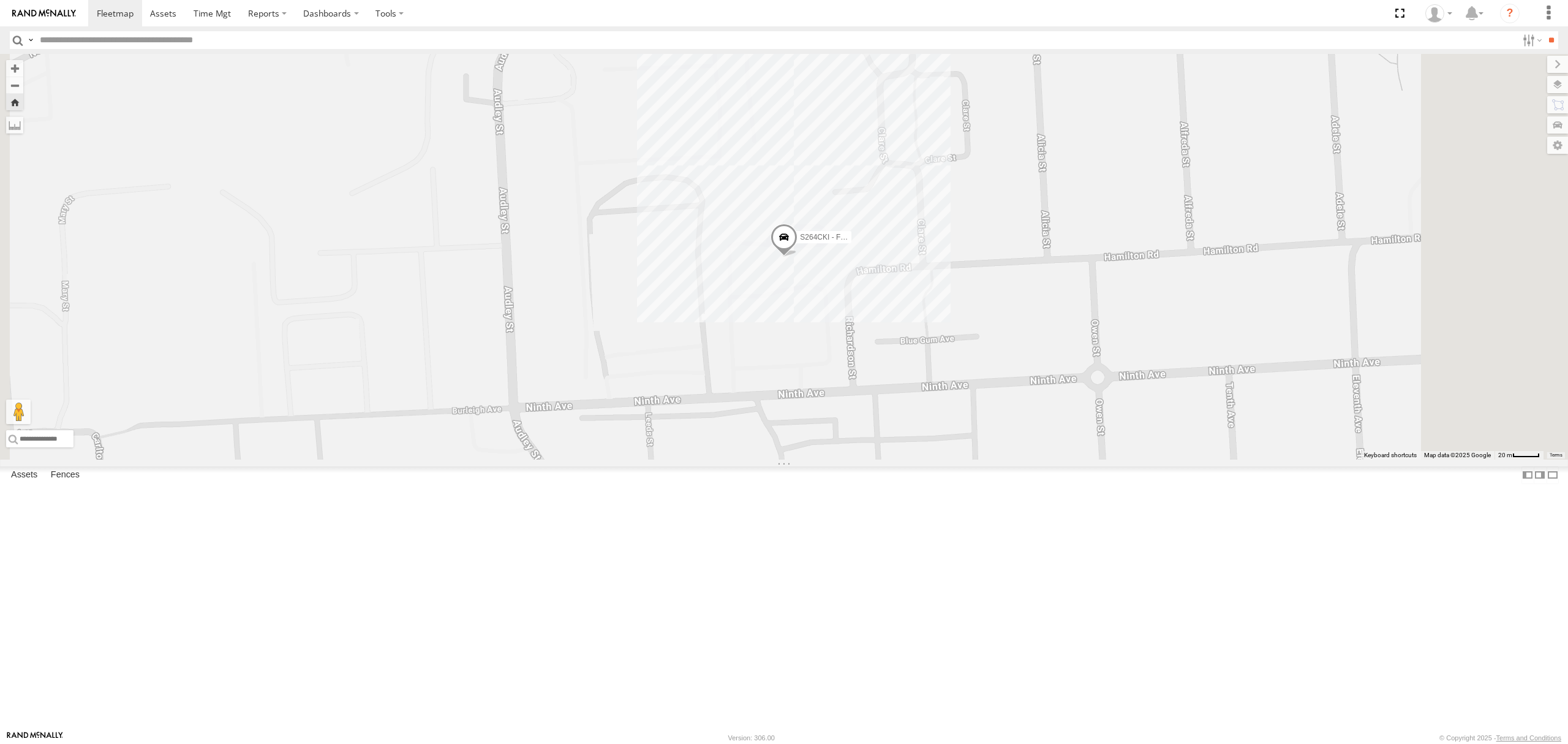
click at [0, 0] on div "S254CLT - [PERSON_NAME] All Assets" at bounding box center [0, 0] width 0 height 0
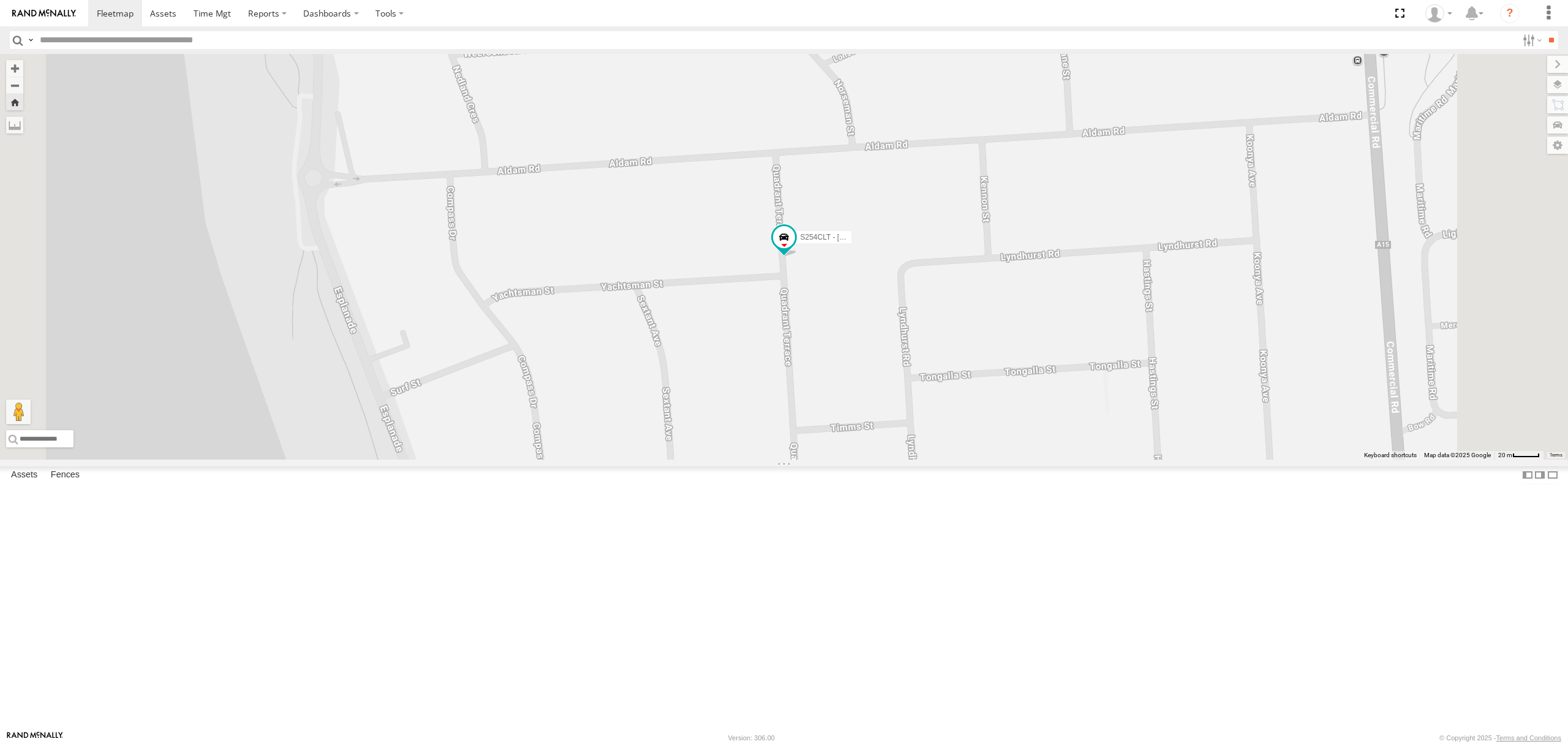
click at [0, 0] on div "SB25LM - (6P HINO) R6" at bounding box center [0, 0] width 0 height 0
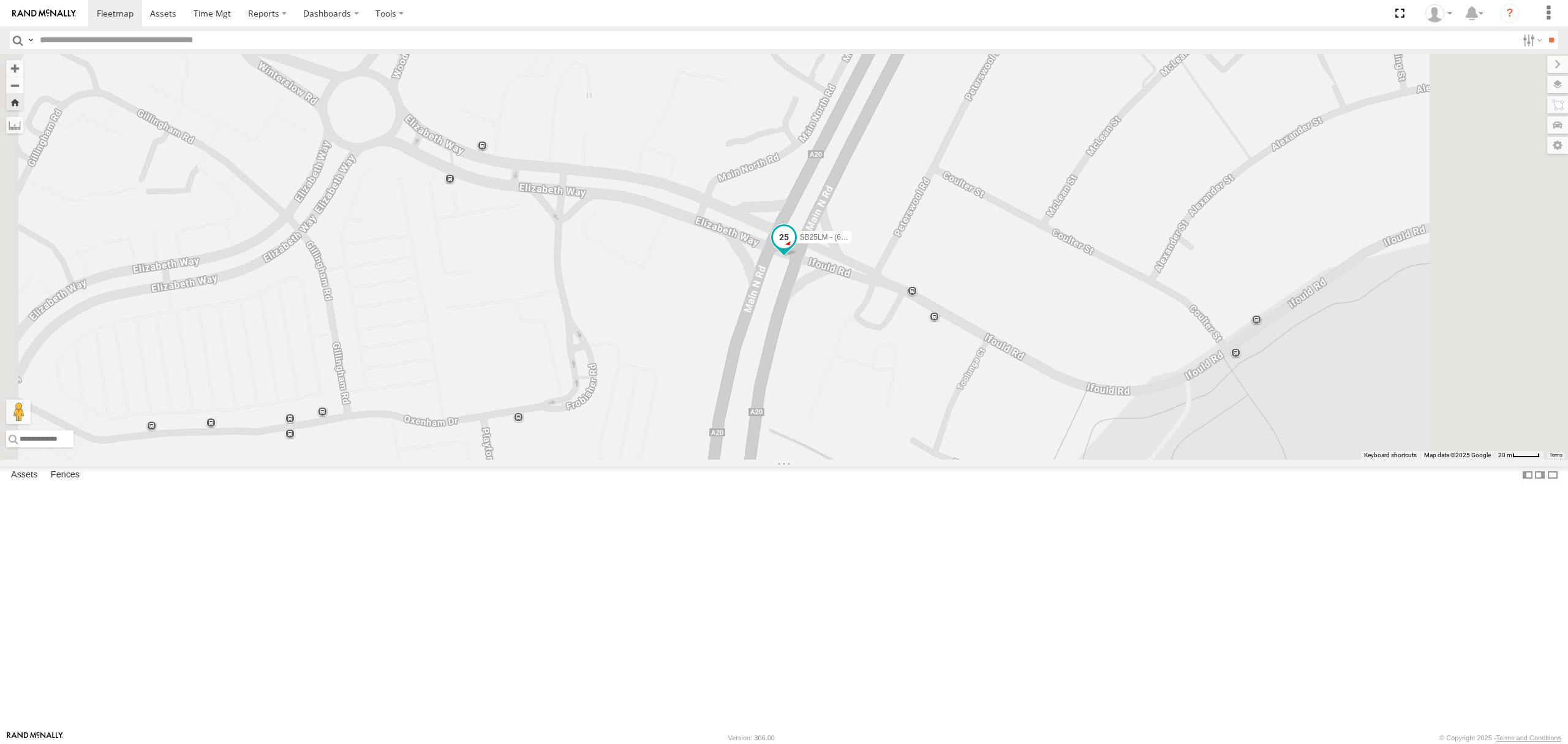
click at [795, 249] on span at bounding box center [783, 237] width 22 height 22
click at [781, 460] on div "SB25LM - (6P HINO) R6 SB25LM - (6P HINO) R6 All [GEOGRAPHIC_DATA][PERSON_NAME] …" at bounding box center [784, 257] width 1568 height 405
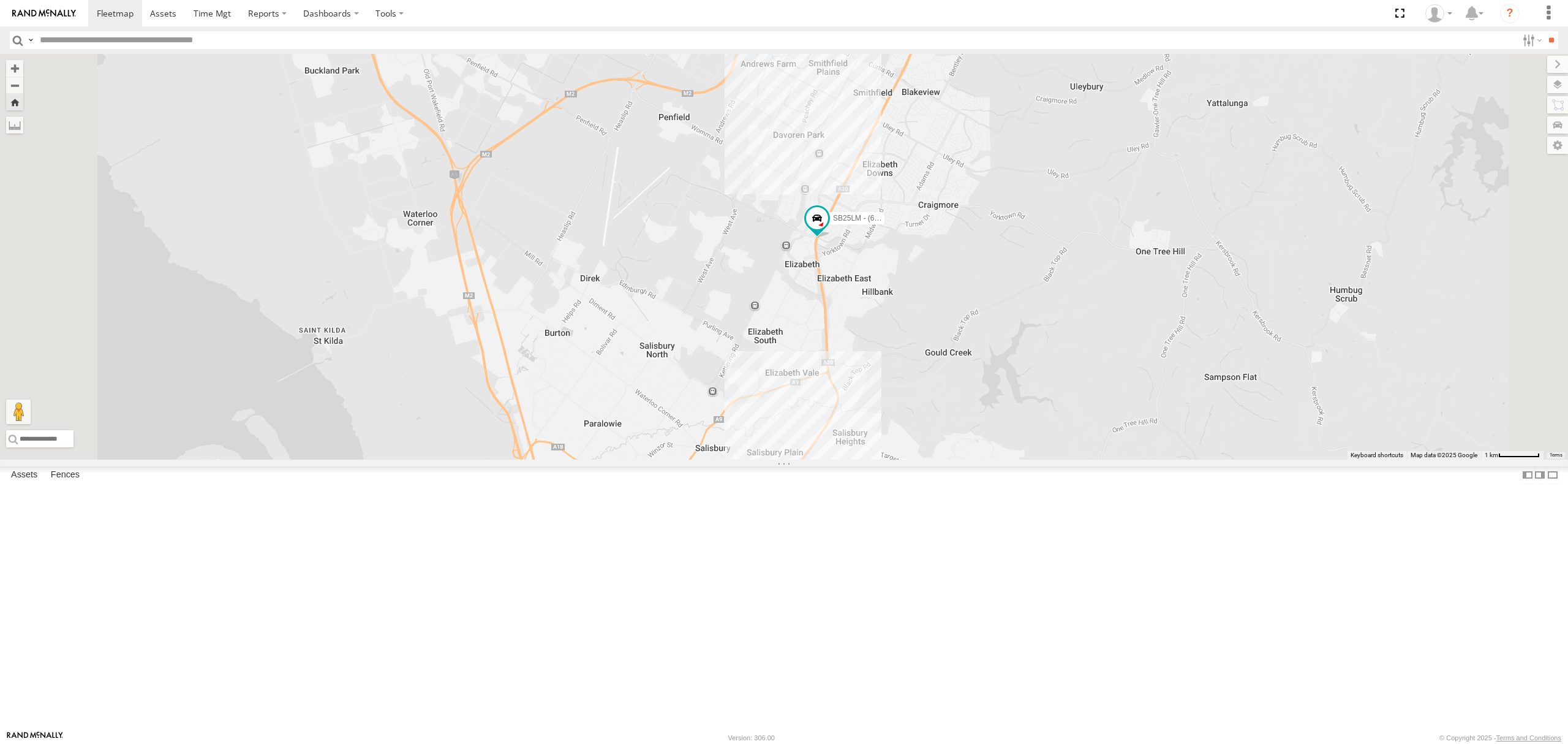
click at [0, 0] on div "SB25LM - (6P HINO) R6 All Assets" at bounding box center [0, 0] width 0 height 0
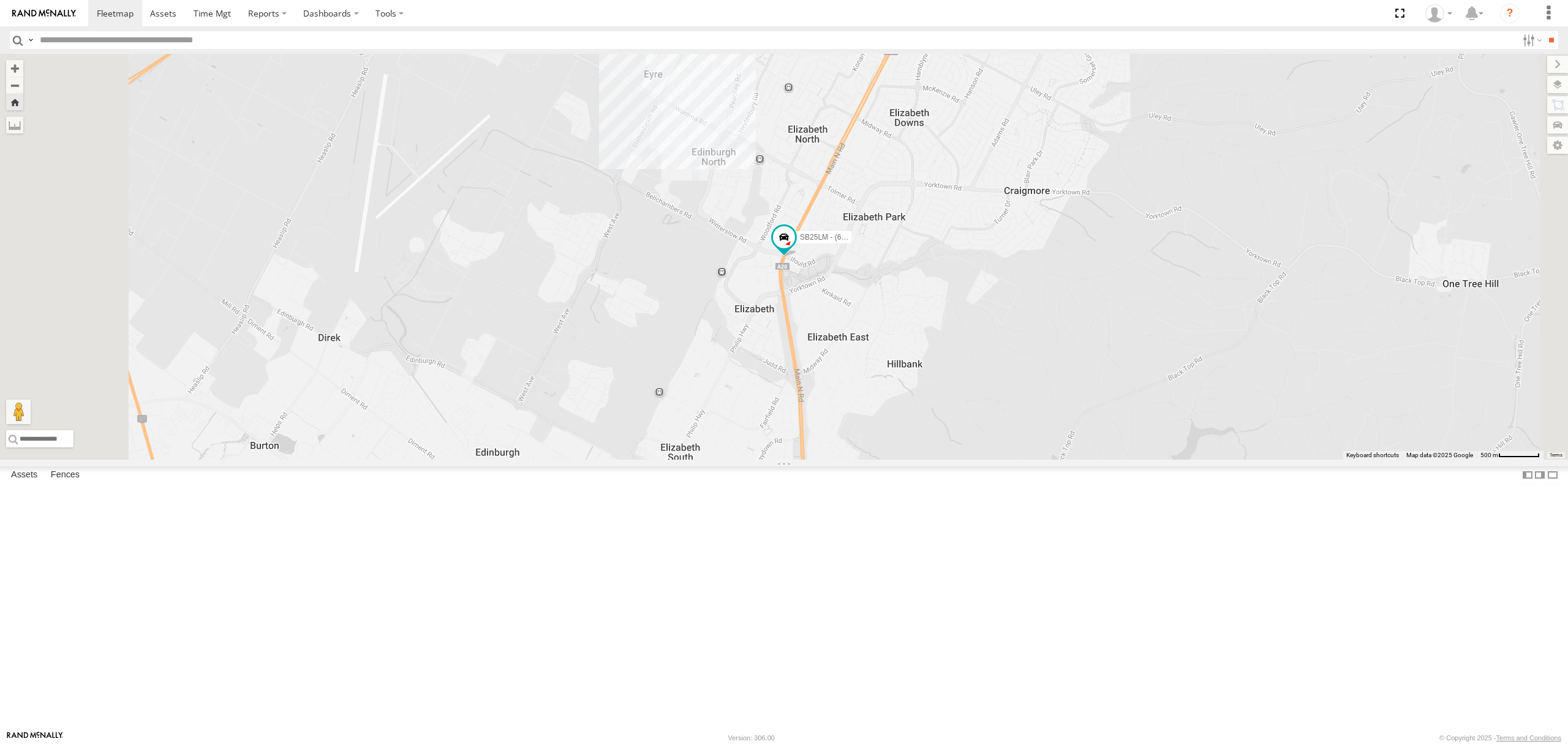
click at [0, 0] on div "S678CGD - Fridge It Sprinter" at bounding box center [0, 0] width 0 height 0
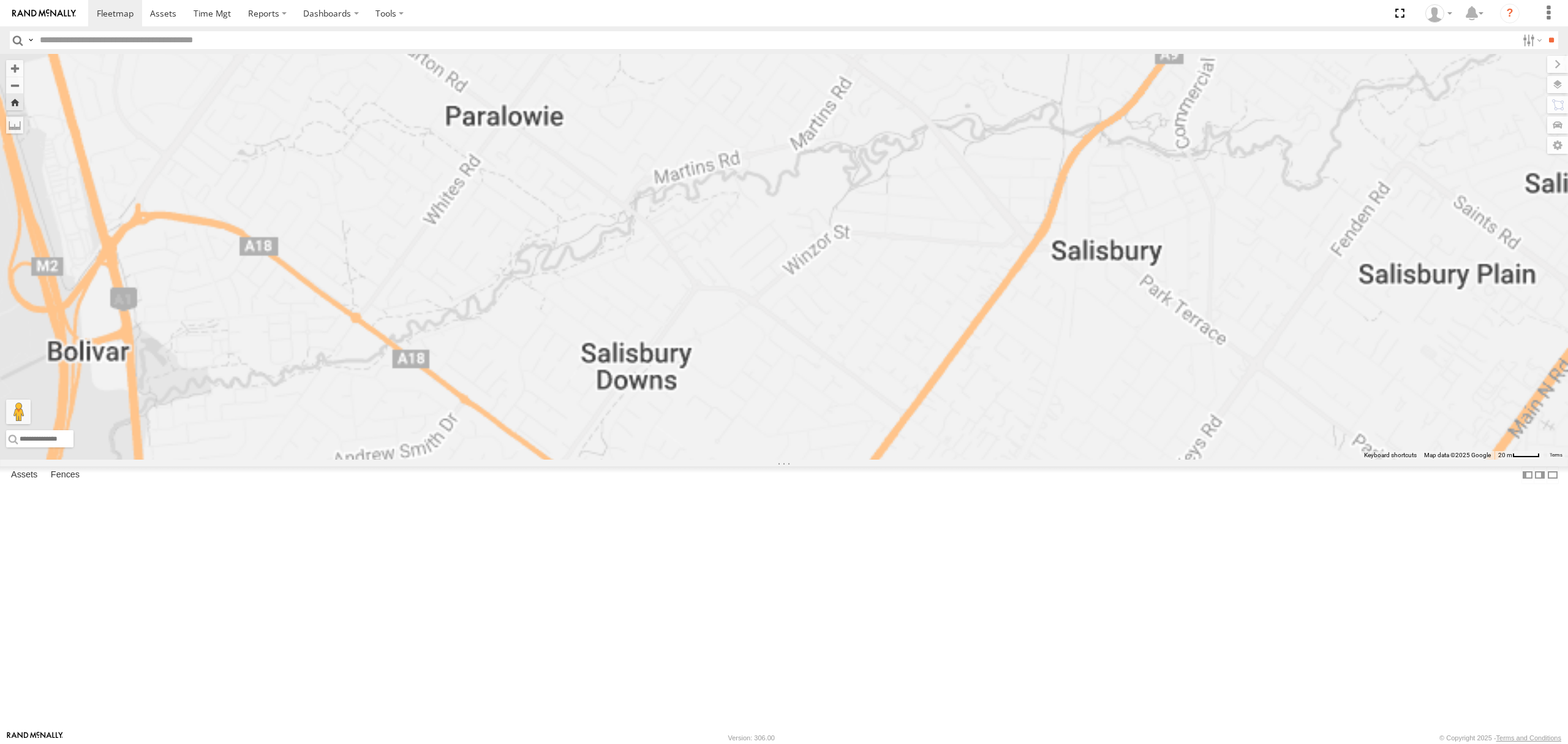
click at [0, 0] on div "All Assets" at bounding box center [0, 0] width 0 height 0
